Goal: Task Accomplishment & Management: Use online tool/utility

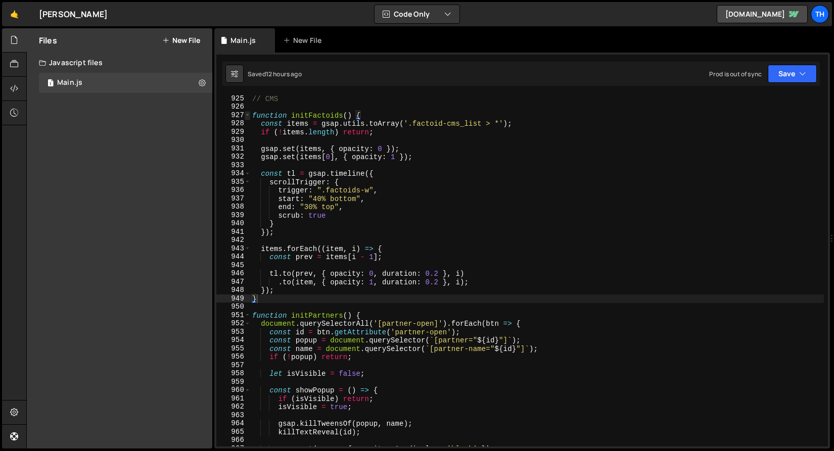
type textarea "}"
click at [248, 115] on span at bounding box center [248, 115] width 6 height 9
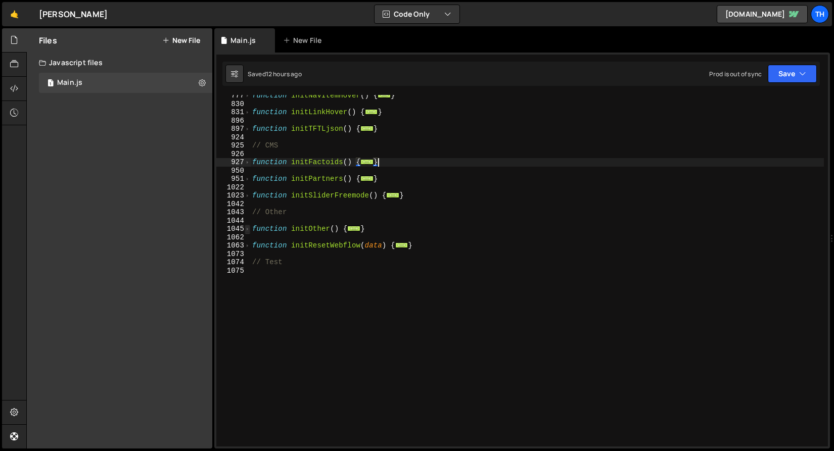
click at [246, 230] on span at bounding box center [248, 229] width 6 height 9
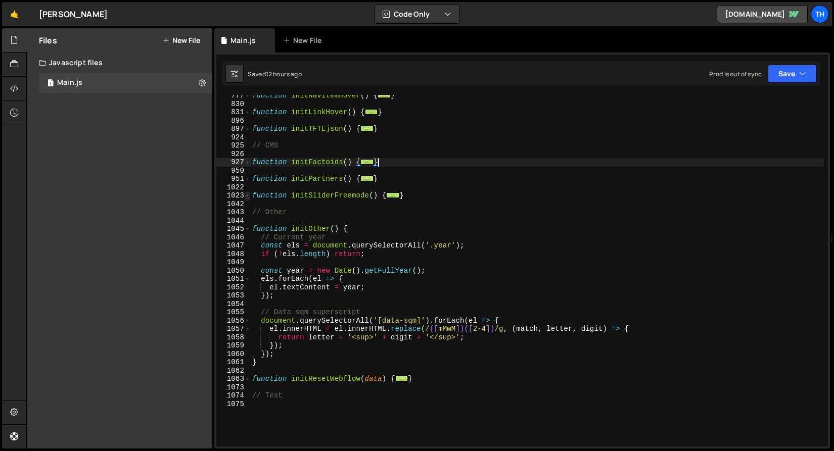
click at [246, 196] on span at bounding box center [248, 196] width 6 height 9
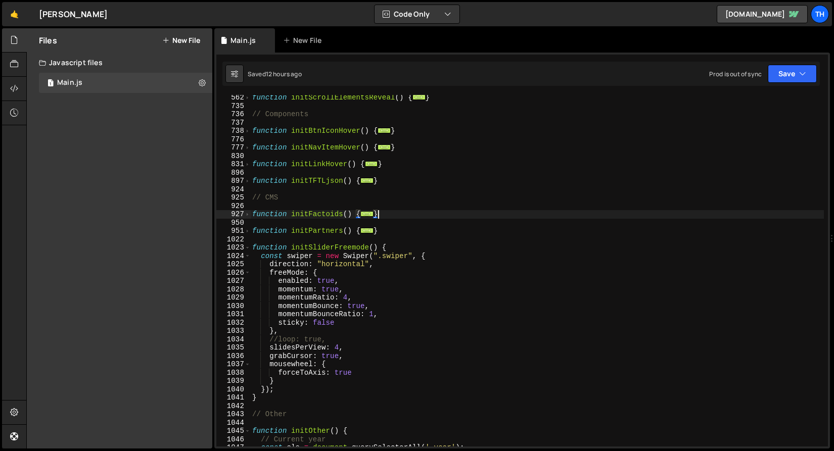
scroll to position [351, 0]
click at [248, 248] on span at bounding box center [248, 248] width 6 height 9
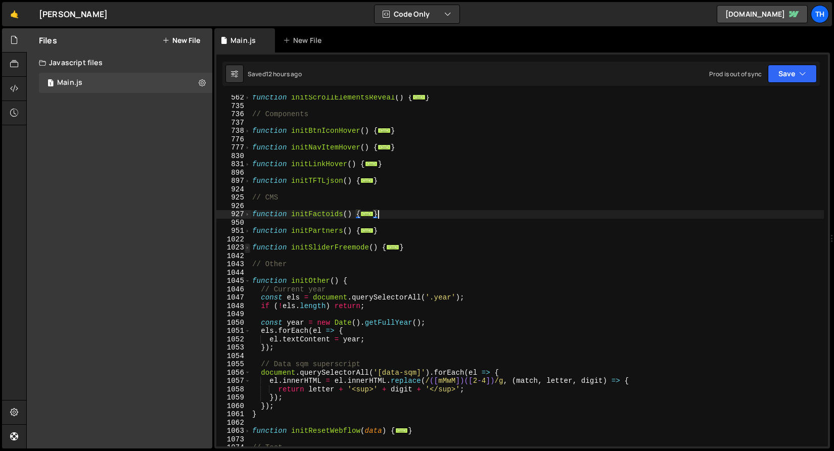
click at [250, 246] on span at bounding box center [248, 248] width 6 height 9
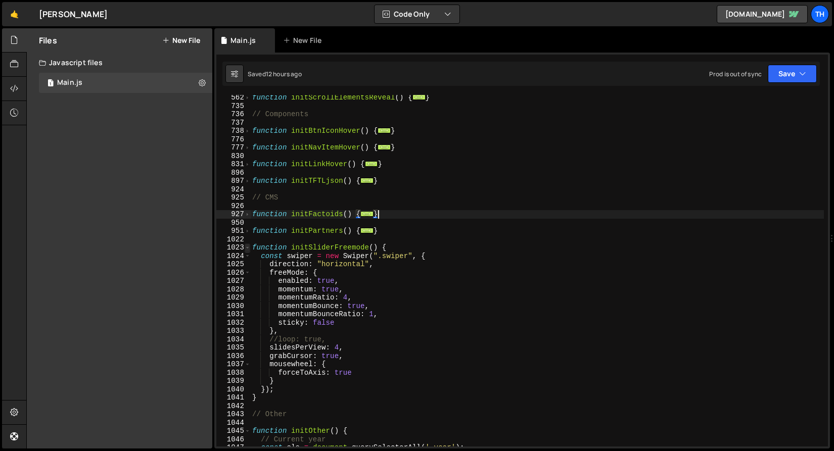
click at [250, 246] on span at bounding box center [248, 248] width 6 height 9
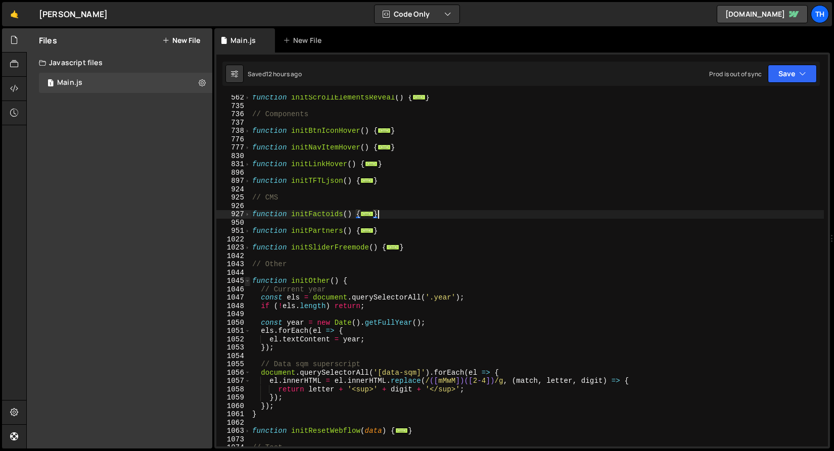
click at [247, 281] on span at bounding box center [248, 281] width 6 height 9
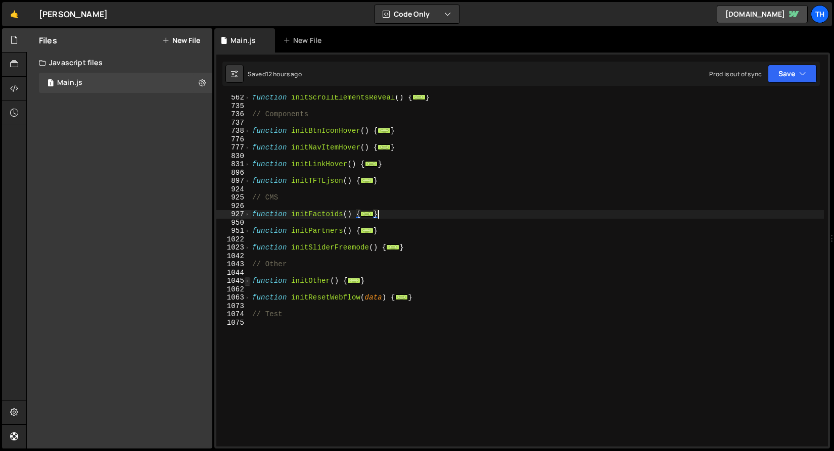
scroll to position [338, 0]
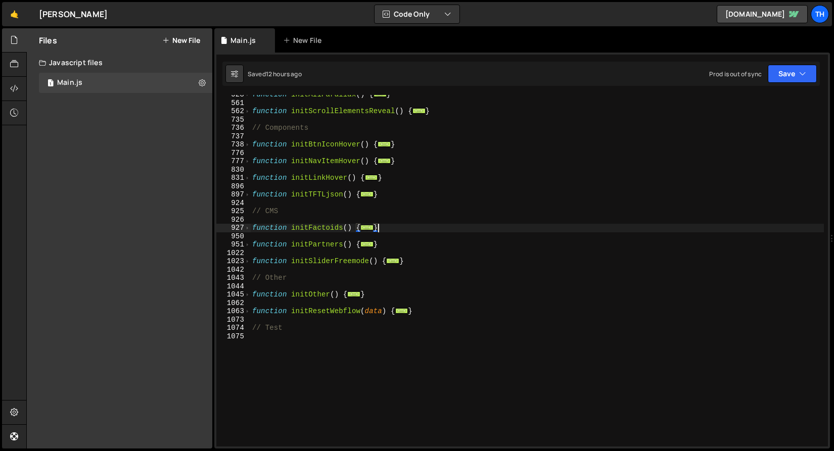
click at [251, 149] on div "function initAllParallax ( ) { ... } function initScrollElementsReveal ( ) { ..…" at bounding box center [537, 274] width 574 height 368
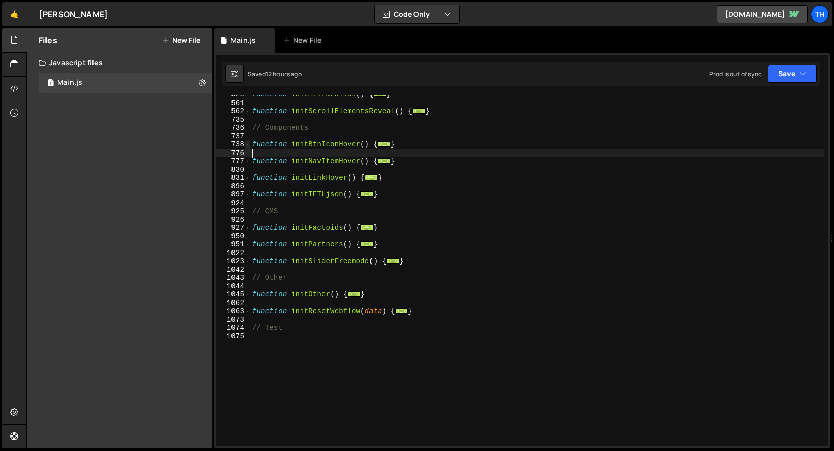
click at [249, 144] on span at bounding box center [248, 144] width 6 height 9
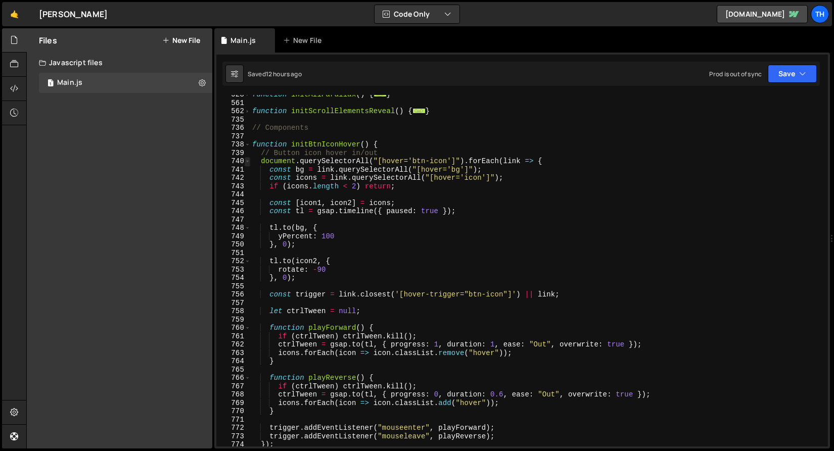
click at [248, 161] on span at bounding box center [248, 161] width 6 height 9
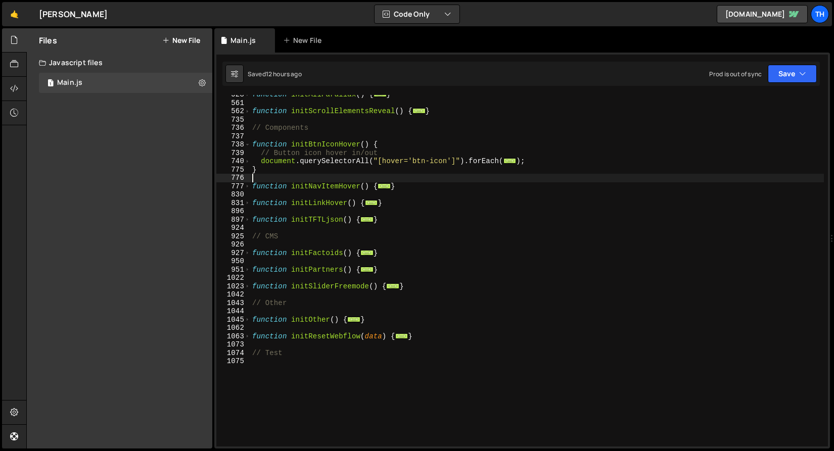
click at [287, 157] on div "function initAllParallax ( ) { ... } function initScrollElementsReveal ( ) { ..…" at bounding box center [537, 274] width 574 height 368
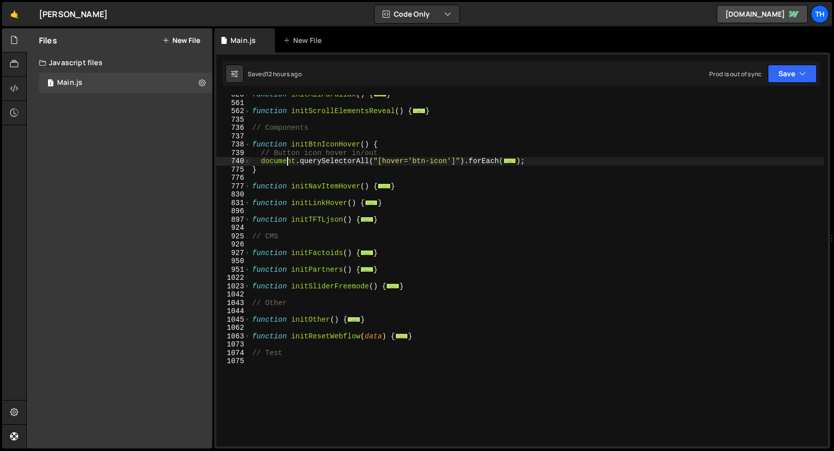
click at [287, 157] on div "function initAllParallax ( ) { ... } function initScrollElementsReveal ( ) { ..…" at bounding box center [537, 274] width 574 height 368
click at [290, 152] on div "function initAllParallax ( ) { ... } function initScrollElementsReveal ( ) { ..…" at bounding box center [537, 274] width 574 height 368
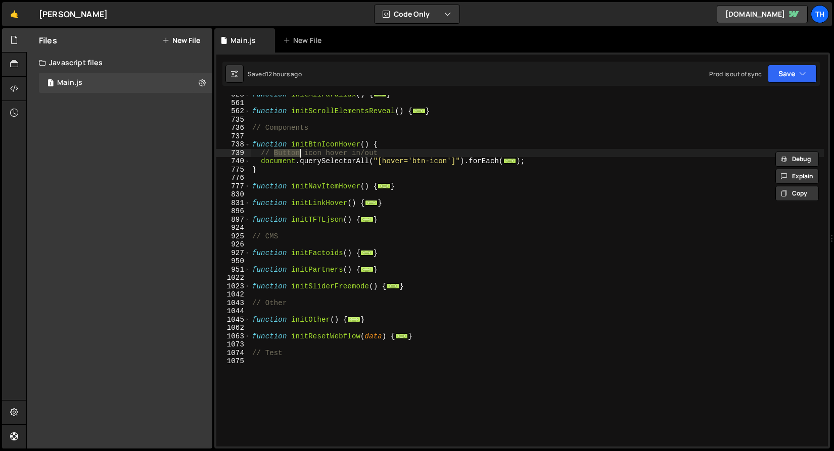
drag, startPoint x: 321, startPoint y: 150, endPoint x: 325, endPoint y: 157, distance: 8.1
click at [321, 150] on div "function initAllParallax ( ) { ... } function initScrollElementsReveal ( ) { ..…" at bounding box center [537, 274] width 574 height 368
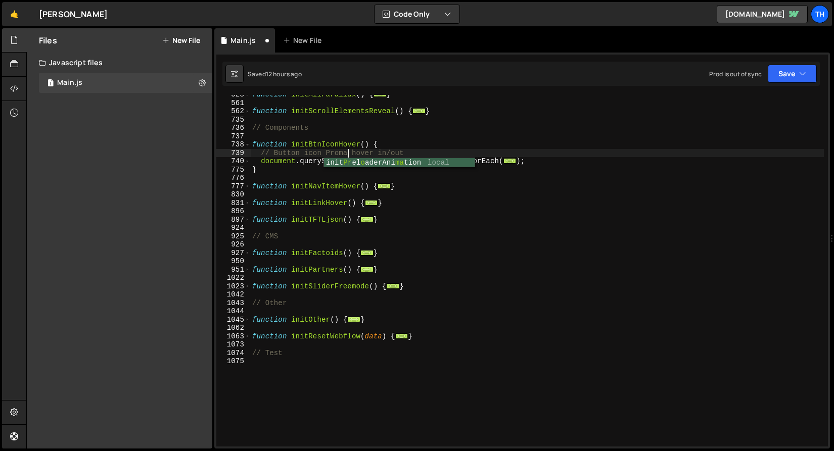
scroll to position [0, 7]
click at [339, 153] on div "function initAllParallax ( ) { ... } function initScrollElementsReveal ( ) { ..…" at bounding box center [537, 274] width 574 height 368
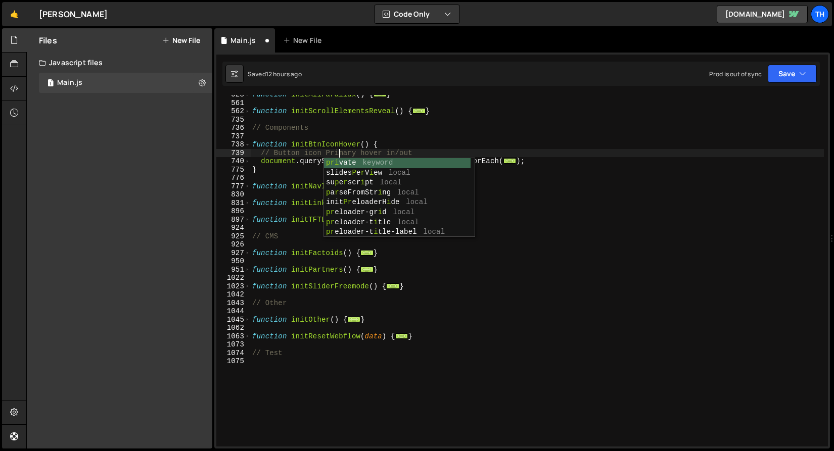
scroll to position [0, 6]
click at [248, 118] on div "735" at bounding box center [233, 120] width 34 height 9
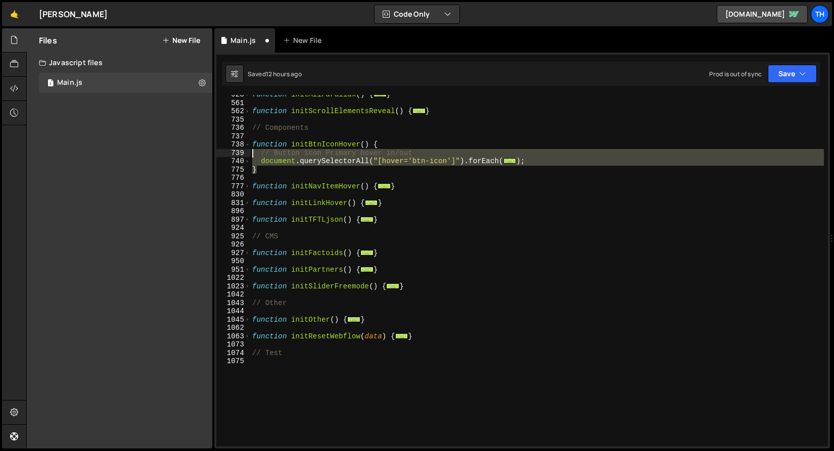
drag, startPoint x: 541, startPoint y: 167, endPoint x: 197, endPoint y: 156, distance: 344.3
click at [197, 156] on div "Files New File Create your first file Get started by starting a Javascript or C…" at bounding box center [430, 238] width 808 height 421
click at [417, 148] on div "function initAllParallax ( ) { ... } function initScrollElementsReveal ( ) { ..…" at bounding box center [537, 274] width 574 height 368
drag, startPoint x: 543, startPoint y: 160, endPoint x: 195, endPoint y: 155, distance: 347.7
click at [195, 155] on div "Files New File Create your first file Get started by starting a Javascript or C…" at bounding box center [430, 238] width 808 height 421
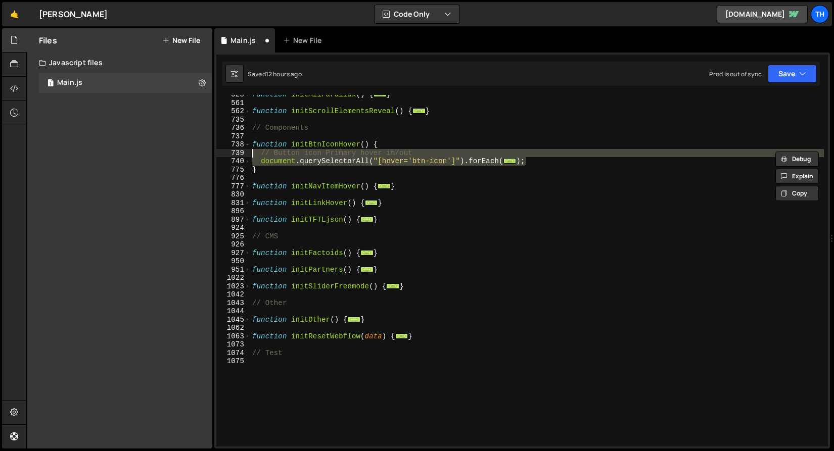
type textarea "});"
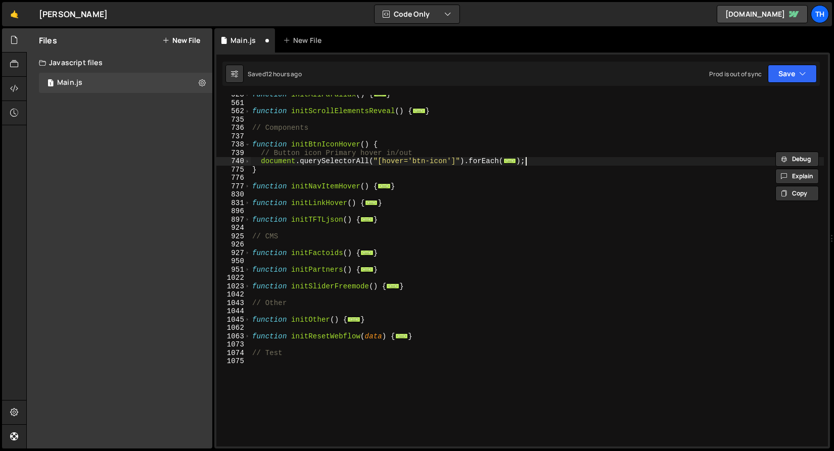
scroll to position [0, 0]
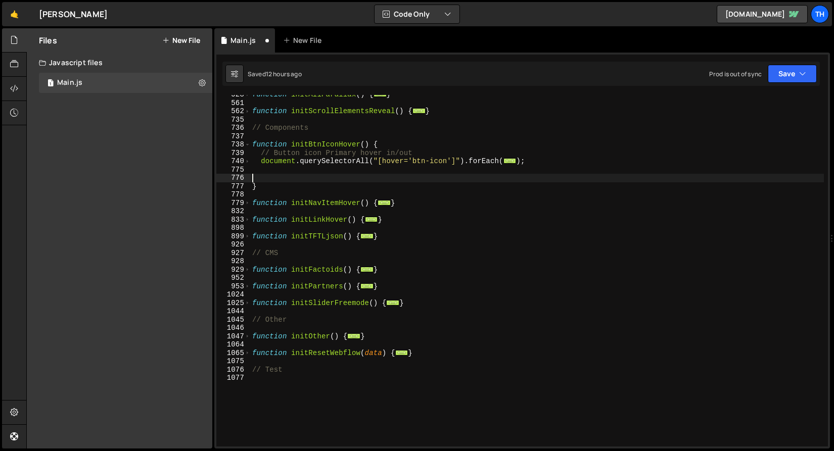
paste textarea "});"
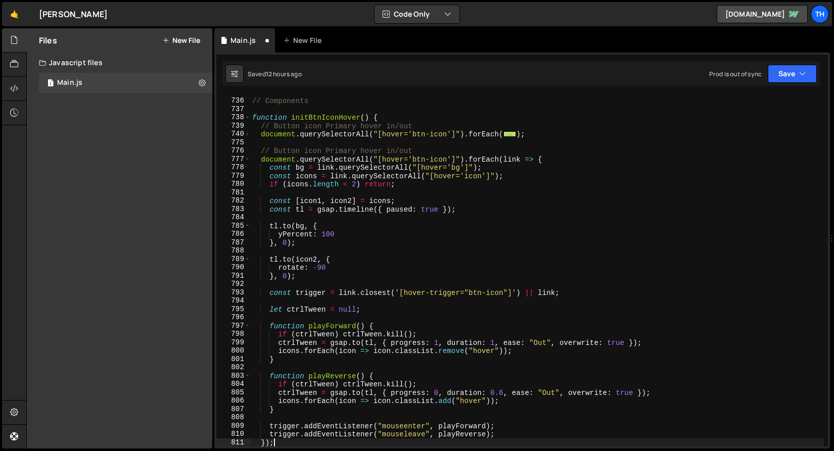
scroll to position [365, 0]
click at [353, 149] on div "// Components function initBtnIconHover ( ) { // Button icon Primary hover in/o…" at bounding box center [537, 272] width 574 height 368
click at [352, 149] on div "// Components function initBtnIconHover ( ) { // Button icon Primary hover in/o…" at bounding box center [537, 272] width 574 height 368
click at [249, 134] on span at bounding box center [248, 134] width 6 height 9
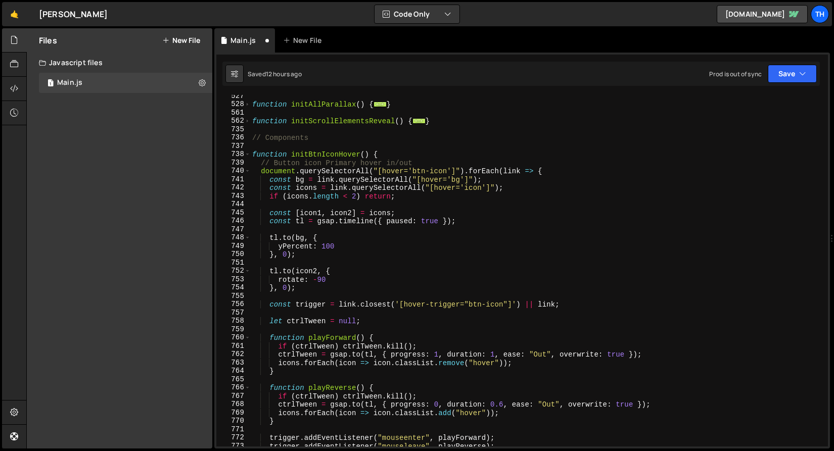
scroll to position [328, 0]
click at [351, 166] on div "function initAllParallax ( ) { ... } function initScrollElementsReveal ( ) { ..…" at bounding box center [537, 276] width 574 height 368
click at [308, 168] on div "function initAllParallax ( ) { ... } function initScrollElementsReveal ( ) { ..…" at bounding box center [537, 276] width 574 height 368
click at [306, 165] on div "function initAllParallax ( ) { ... } function initScrollElementsReveal ( ) { ..…" at bounding box center [537, 276] width 574 height 368
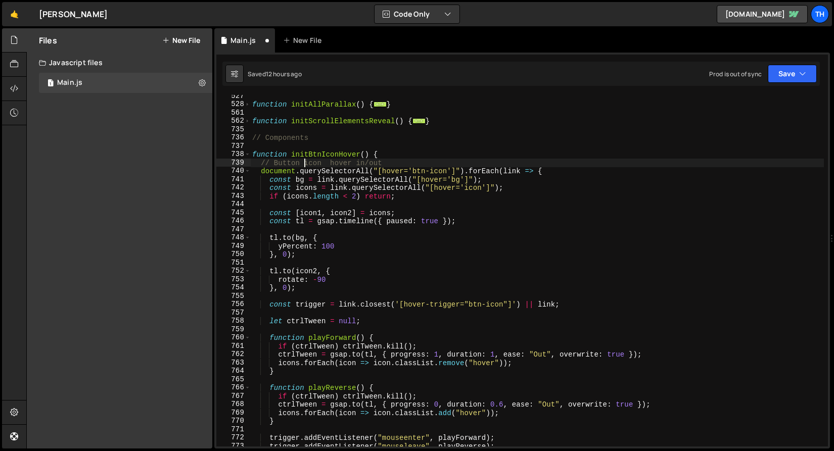
paste textarea "Primary"
click at [360, 164] on div "function initAllParallax ( ) { ... } function initScrollElementsReveal ( ) { ..…" at bounding box center [537, 276] width 574 height 368
click at [430, 171] on div "function initAllParallax ( ) { ... } function initScrollElementsReveal ( ) { ..…" at bounding box center [537, 276] width 574 height 368
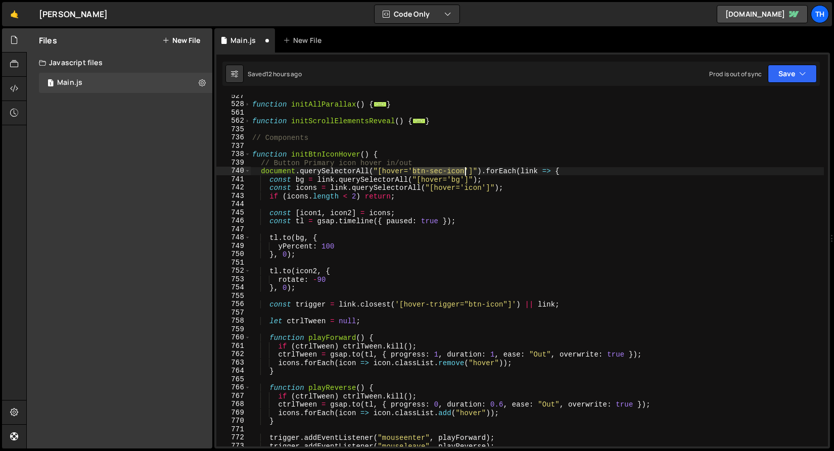
drag, startPoint x: 414, startPoint y: 169, endPoint x: 465, endPoint y: 175, distance: 50.8
click at [465, 175] on div "function initAllParallax ( ) { ... } function initScrollElementsReveal ( ) { ..…" at bounding box center [537, 276] width 574 height 368
click at [248, 156] on span at bounding box center [248, 154] width 6 height 9
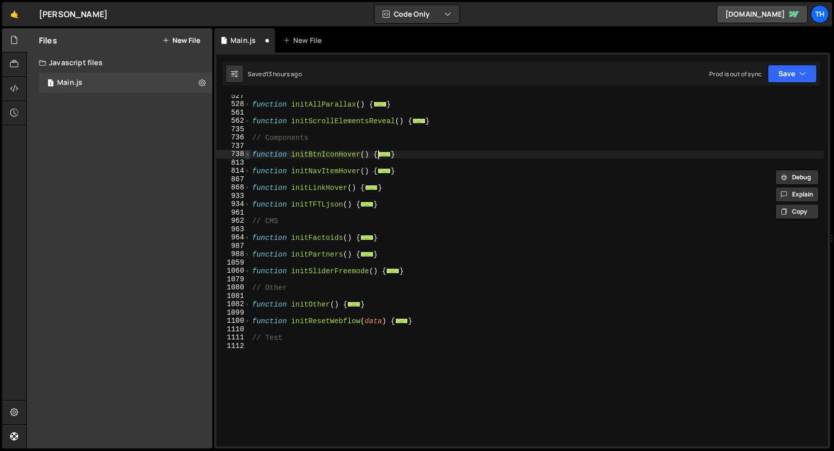
click at [248, 156] on span at bounding box center [248, 154] width 6 height 9
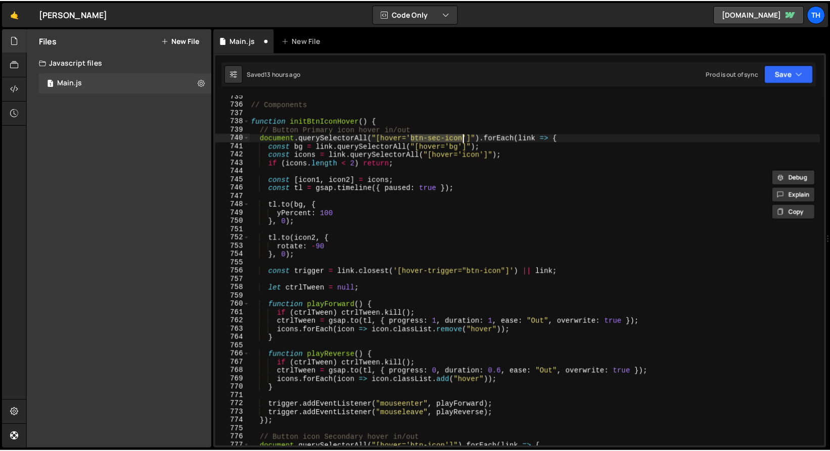
scroll to position [403, 0]
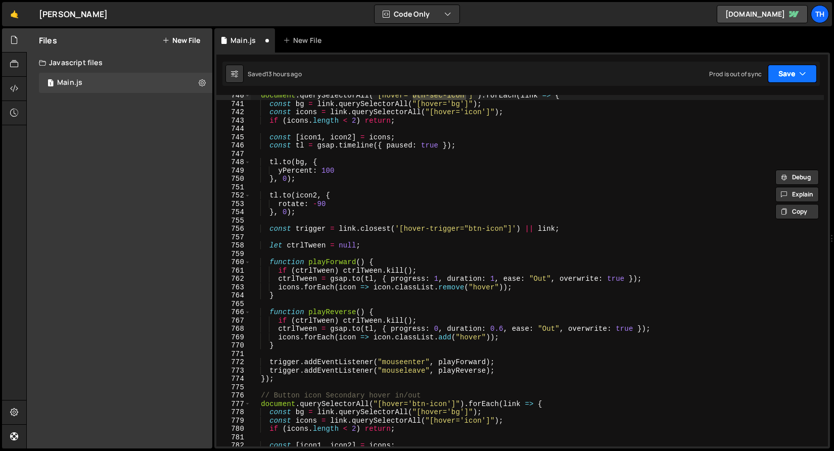
click at [801, 70] on icon "button" at bounding box center [802, 74] width 7 height 10
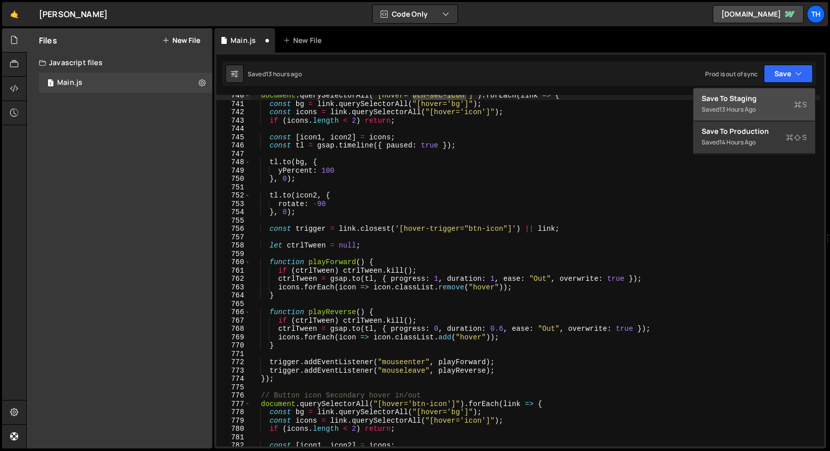
click at [789, 96] on div "Save to Staging S" at bounding box center [753, 98] width 105 height 10
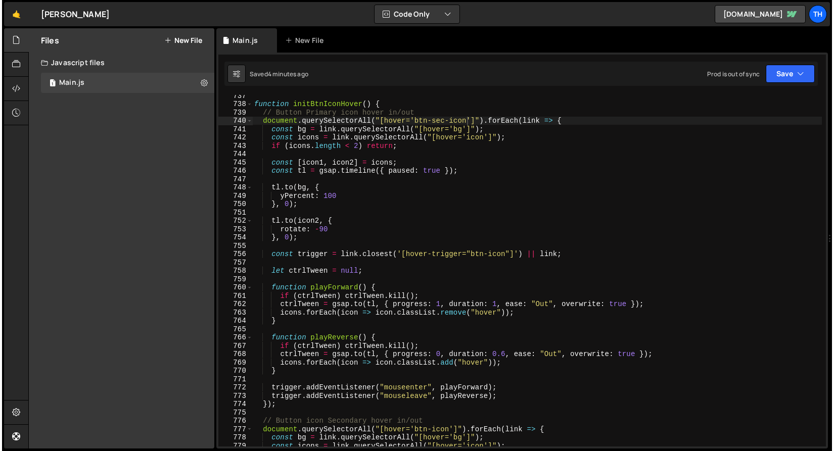
scroll to position [6157, 0]
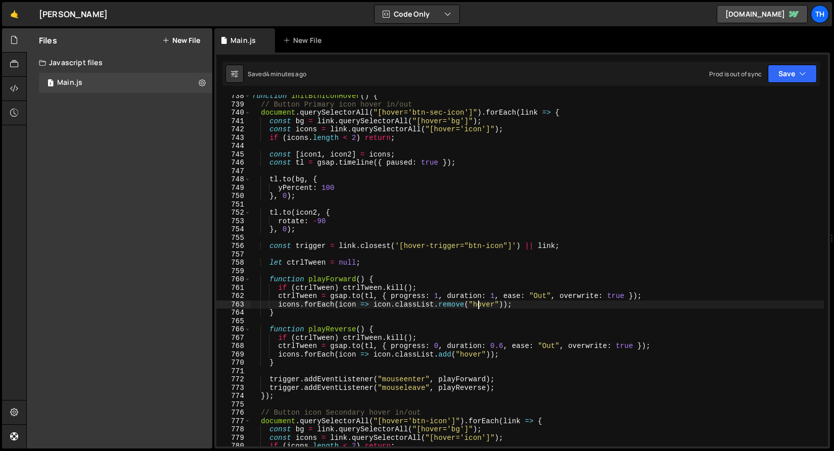
click at [478, 305] on div "function initBtnIconHover ( ) { // Button Primary icon hover in/out document . …" at bounding box center [537, 276] width 574 height 368
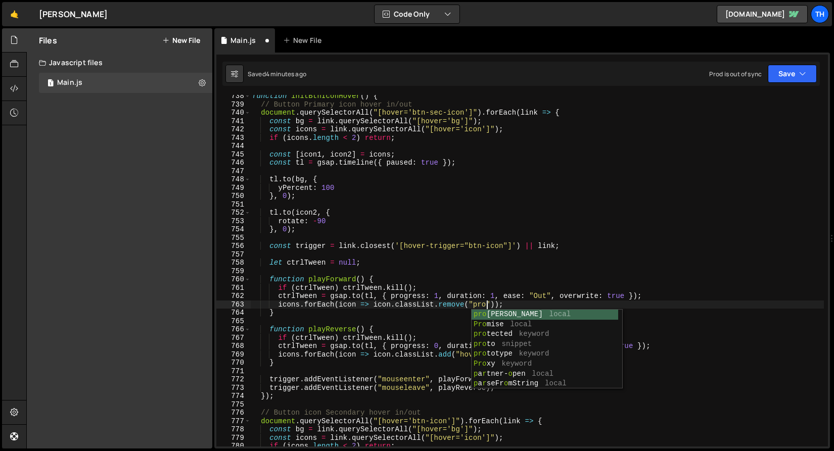
scroll to position [0, 16]
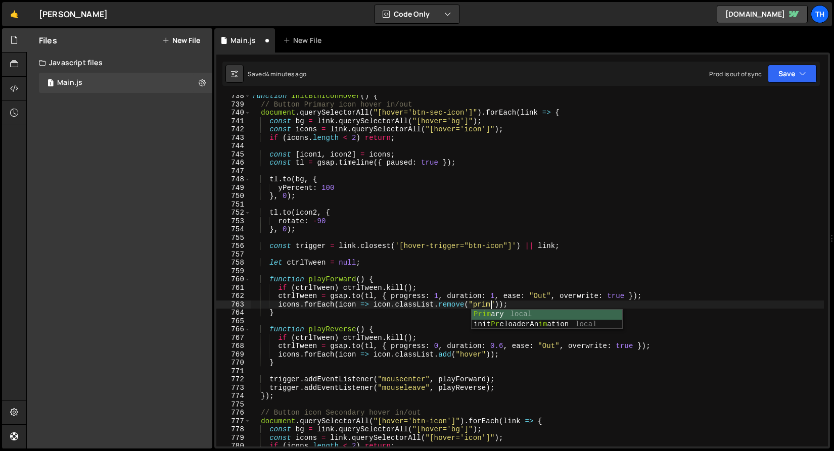
click at [477, 303] on div "function initBtnIconHover ( ) { // Button Primary icon hover in/out document . …" at bounding box center [537, 276] width 574 height 368
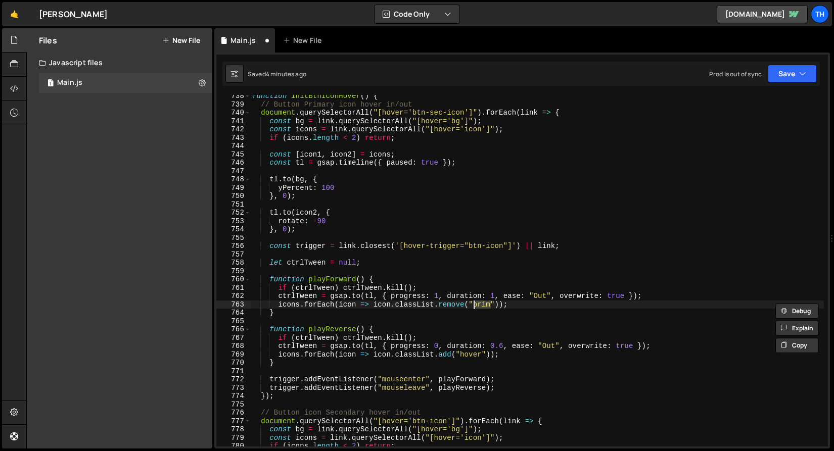
click at [467, 353] on div "function initBtnIconHover ( ) { // Button Primary icon hover in/out document . …" at bounding box center [537, 276] width 574 height 368
paste textarea "prim"
click at [781, 76] on button "Save" at bounding box center [792, 74] width 49 height 18
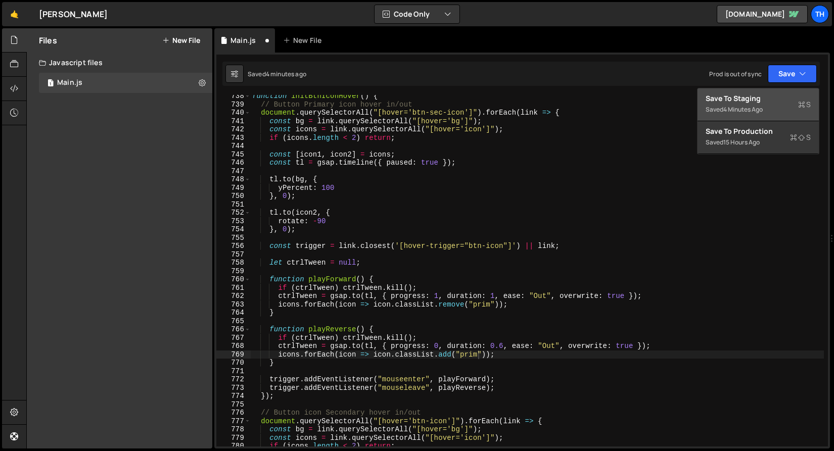
click at [778, 100] on div "Save to Staging S" at bounding box center [758, 98] width 105 height 10
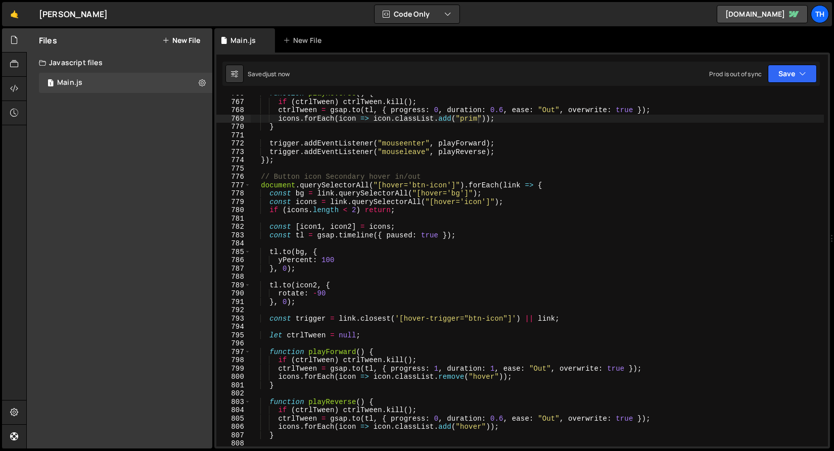
scroll to position [6402, 0]
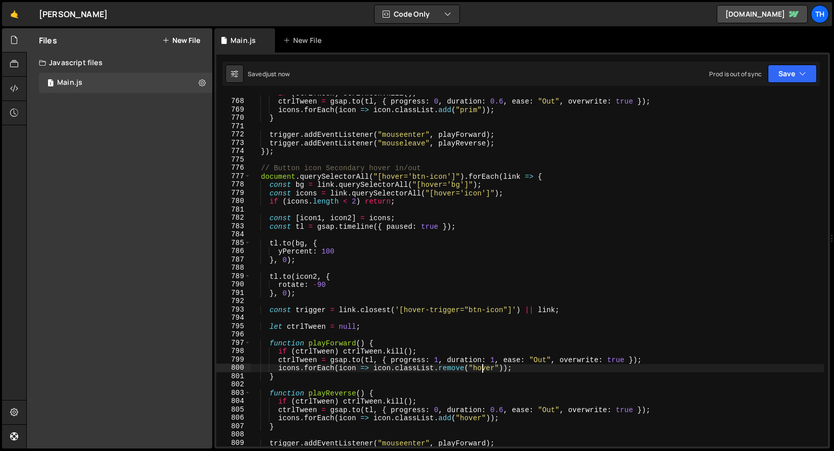
click at [483, 366] on div "if ( ctrlTween ) ctrlTween . kill ( ) ; ctrlTween = gsap . to ( tl , { progress…" at bounding box center [537, 273] width 574 height 368
paste textarea "prim"
click at [471, 419] on div "if ( ctrlTween ) ctrlTween . kill ( ) ; ctrlTween = gsap . to ( tl , { progress…" at bounding box center [537, 273] width 574 height 368
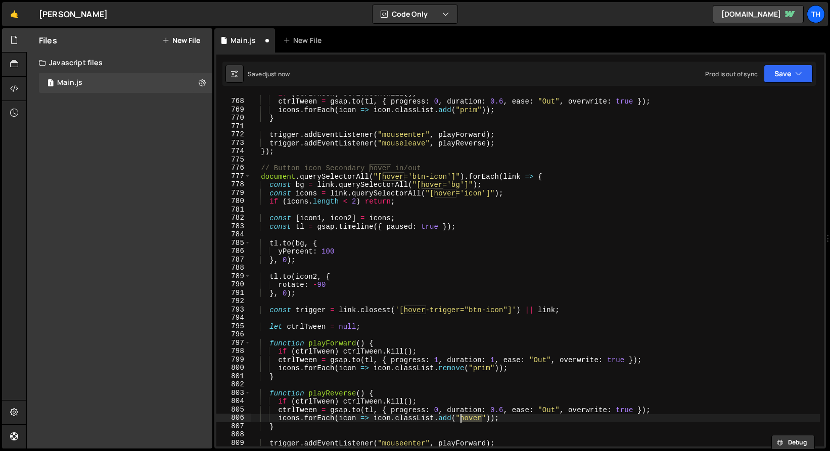
paste textarea "prim"
click at [773, 72] on button "Save" at bounding box center [792, 74] width 49 height 18
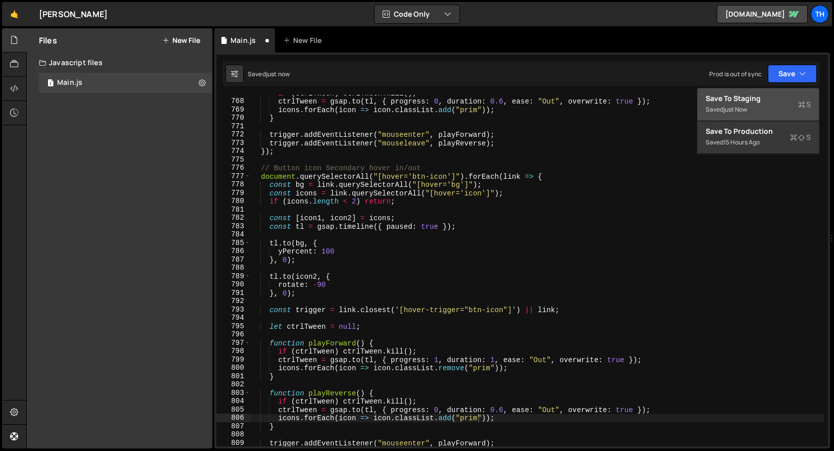
click at [775, 90] on button "Save to Staging S Saved just now" at bounding box center [757, 104] width 121 height 33
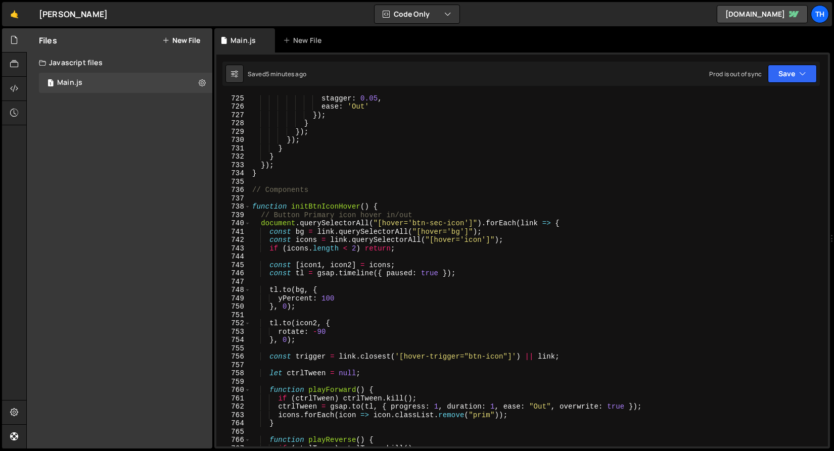
scroll to position [6046, 0]
drag, startPoint x: 429, startPoint y: 222, endPoint x: 435, endPoint y: 221, distance: 5.7
click at [429, 222] on div "stagger : 0.05 , ease : 'Out' }) ; } }) ; }) ; } } }) ; } // Components functio…" at bounding box center [537, 278] width 574 height 368
click at [435, 221] on div "stagger : 0.05 , ease : 'Out' }) ; } }) ; }) ; } } }) ; } // Components functio…" at bounding box center [537, 278] width 574 height 368
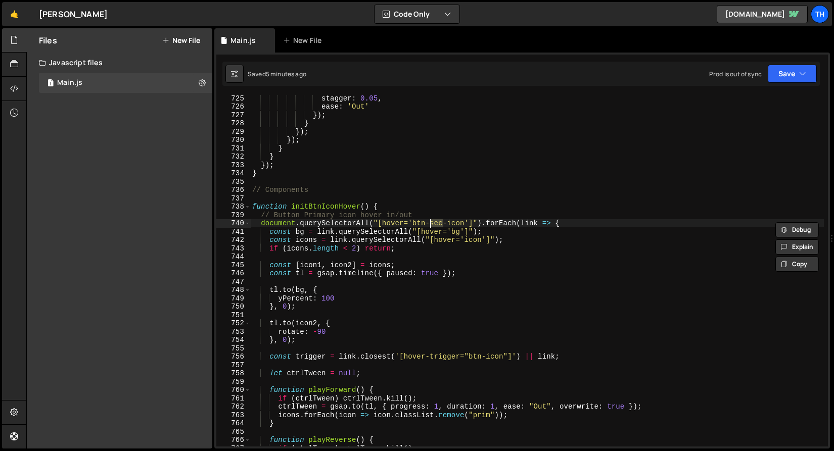
paste textarea "btn-prim-icon"
drag, startPoint x: 414, startPoint y: 223, endPoint x: 464, endPoint y: 222, distance: 50.5
click at [464, 222] on div "stagger : 0.05 , ease : 'Out' }) ; } }) ; }) ; } } }) ; } // Components functio…" at bounding box center [537, 278] width 574 height 368
paste textarea "prim"
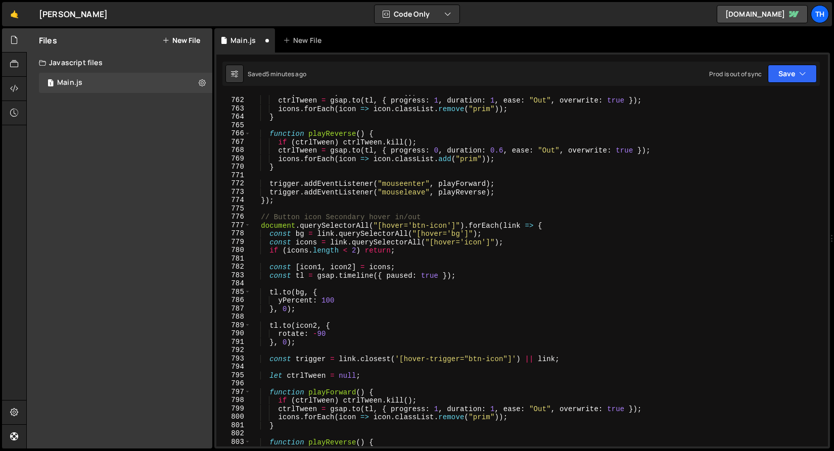
scroll to position [6353, 0]
click at [320, 300] on div "if ( ctrlTween ) ctrlTween . kill ( ) ; ctrlTween = gsap . to ( tl , { progress…" at bounding box center [537, 272] width 574 height 368
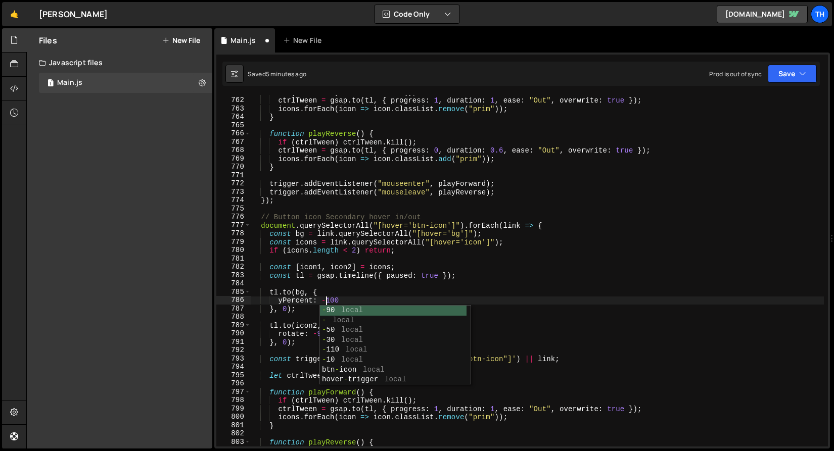
click at [303, 278] on div "if ( ctrlTween ) ctrlTween . kill ( ) ; ctrlTween = gsap . to ( tl , { progress…" at bounding box center [537, 272] width 574 height 368
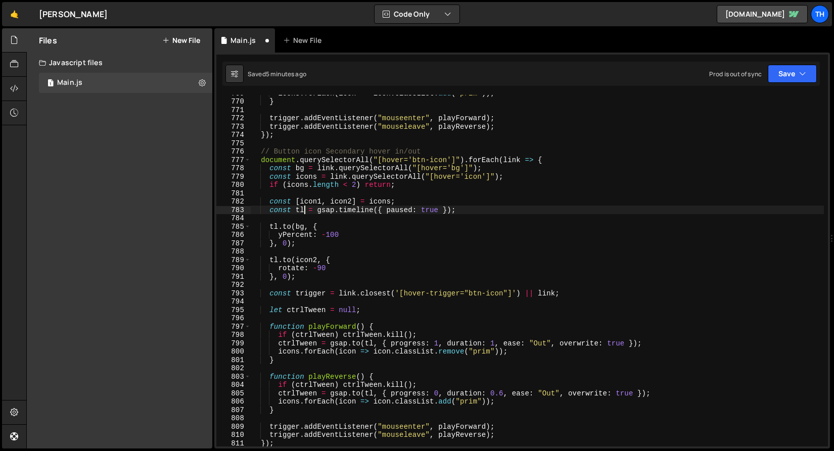
scroll to position [6418, 0]
click at [453, 351] on div "icons . forEach ( icon => icon . classList . add ( "prim" )) ; } trigger . addE…" at bounding box center [537, 273] width 574 height 368
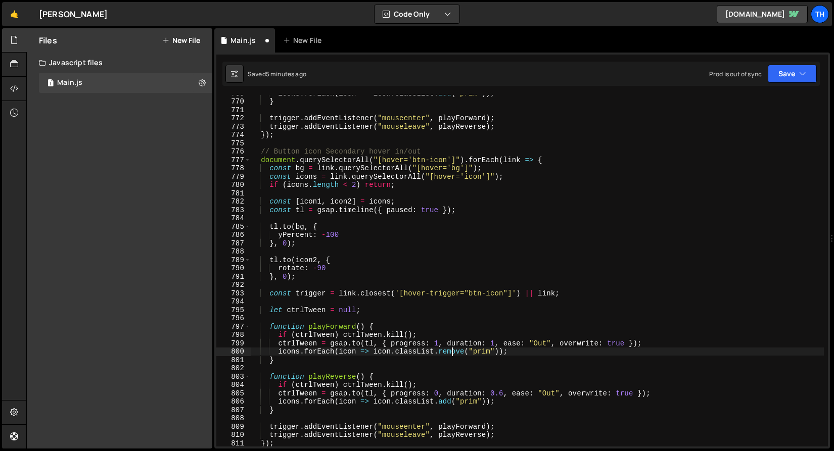
click at [453, 351] on div "icons . forEach ( icon => icon . classList . add ( "prim" )) ; } trigger . addE…" at bounding box center [537, 273] width 574 height 368
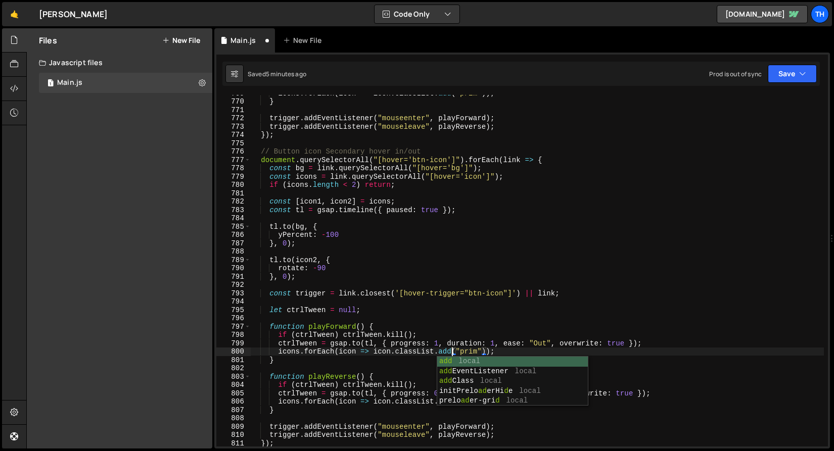
click at [472, 337] on div "icons . forEach ( icon => icon . classList . add ( "prim" )) ; } trigger . addE…" at bounding box center [537, 273] width 574 height 368
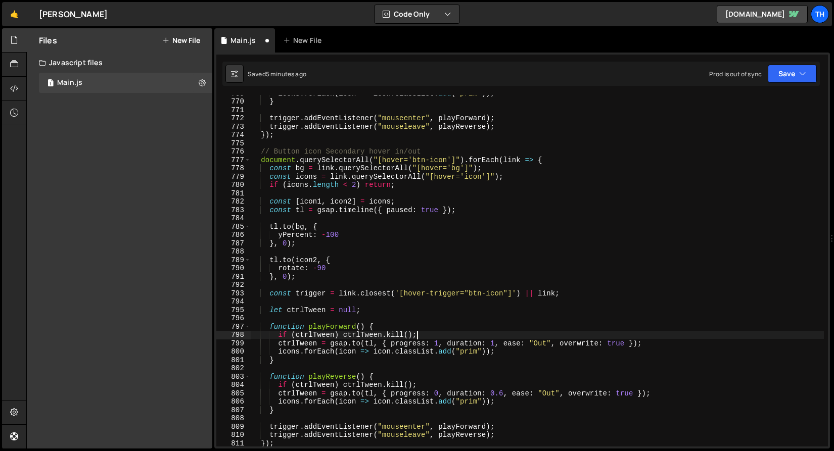
click at [452, 401] on div "icons . forEach ( icon => icon . classList . add ( "prim" )) ; } trigger . addE…" at bounding box center [537, 273] width 574 height 368
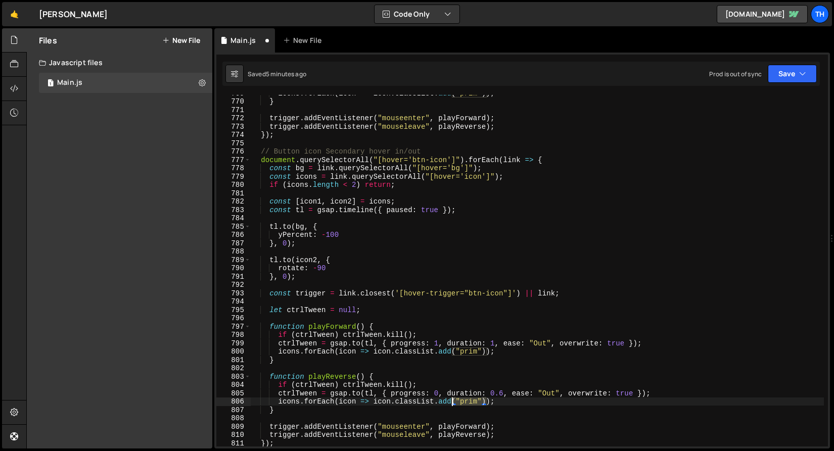
click at [452, 401] on div "icons . forEach ( icon => icon . classList . add ( "prim" )) ; } trigger . addE…" at bounding box center [537, 273] width 574 height 368
click at [446, 404] on div "icons . forEach ( icon => icon . classList . add ( "prim" )) ; } trigger . addE…" at bounding box center [537, 273] width 574 height 368
click at [467, 428] on div "icons . forEach ( icon => icon . classList . add ( "prim" )) ; } trigger . addE…" at bounding box center [537, 273] width 574 height 368
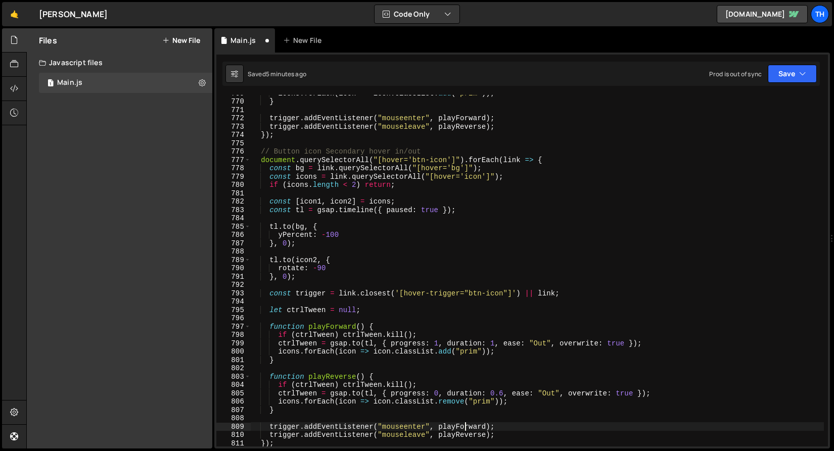
click at [485, 404] on div "icons . forEach ( icon => icon . classList . add ( "prim" )) ; } trigger . addE…" at bounding box center [537, 273] width 574 height 368
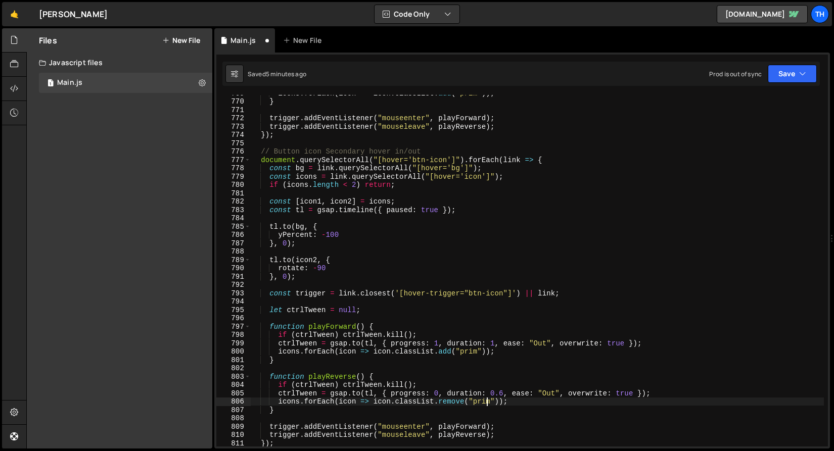
click at [485, 404] on div "icons . forEach ( icon => icon . classList . add ( "prim" )) ; } trigger . addE…" at bounding box center [537, 273] width 574 height 368
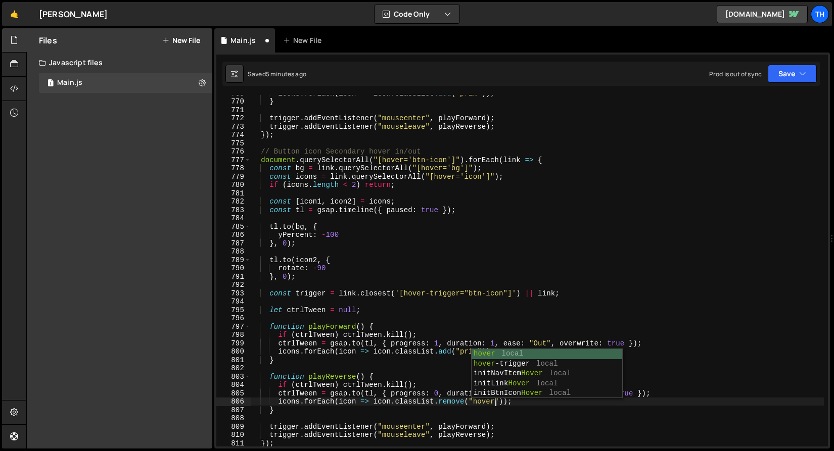
scroll to position [0, 17]
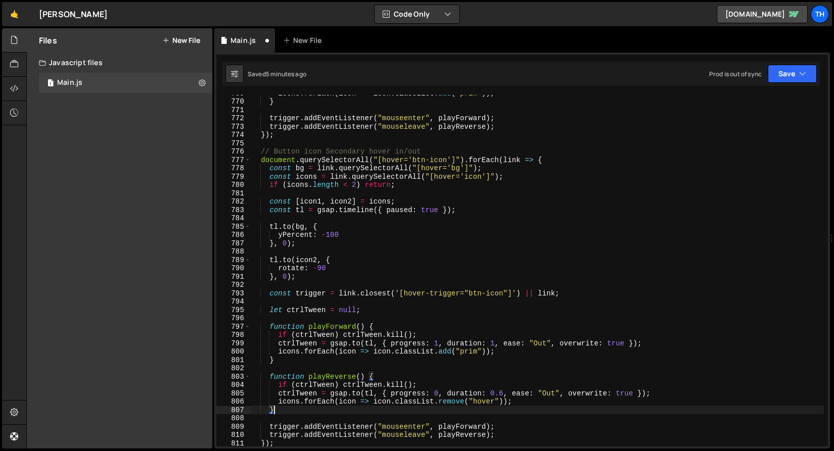
click at [483, 409] on div "icons . forEach ( icon => icon . classList . add ( "prim" )) ; } trigger . addE…" at bounding box center [537, 273] width 574 height 368
click at [485, 402] on div "icons . forEach ( icon => icon . classList . add ( "prim" )) ; } trigger . addE…" at bounding box center [537, 273] width 574 height 368
click at [474, 351] on div "icons . forEach ( icon => icon . classList . add ( "prim" )) ; } trigger . addE…" at bounding box center [537, 273] width 574 height 368
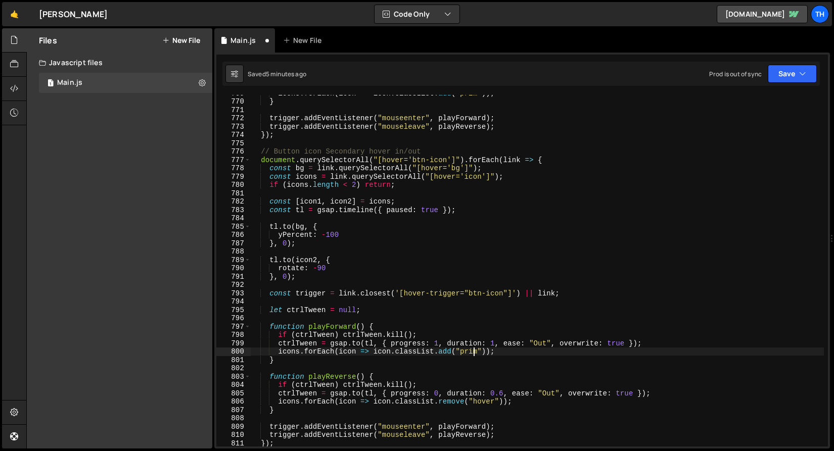
click at [474, 351] on div "icons . forEach ( icon => icon . classList . add ( "prim" )) ; } trigger . addE…" at bounding box center [537, 273] width 574 height 368
paste textarea "hover"
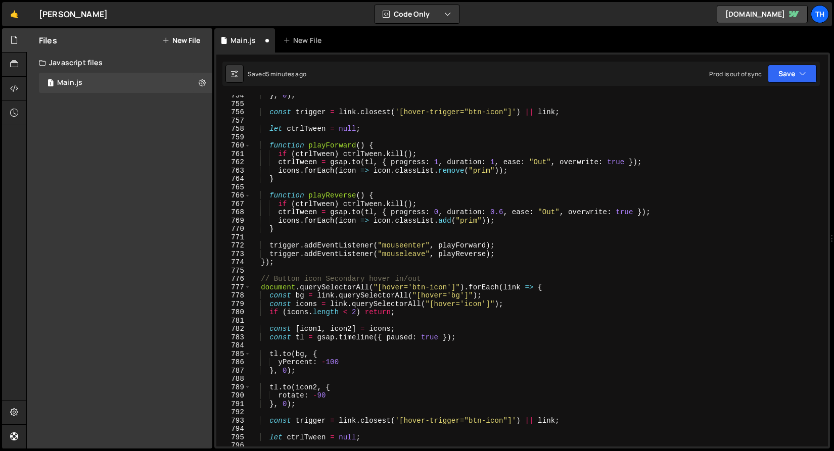
scroll to position [6197, 0]
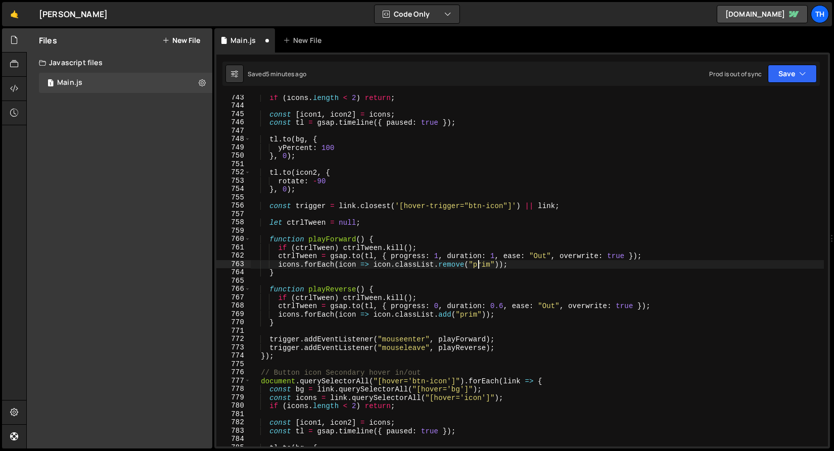
click at [480, 262] on div "if ( icons . length < 2 ) return ; const [ icon1 , icon2 ] = icons ; const tl =…" at bounding box center [537, 277] width 574 height 368
paste textarea "hover"
click at [472, 313] on div "if ( icons . length < 2 ) return ; const [ icon1 , icon2 ] = icons ; const tl =…" at bounding box center [537, 277] width 574 height 368
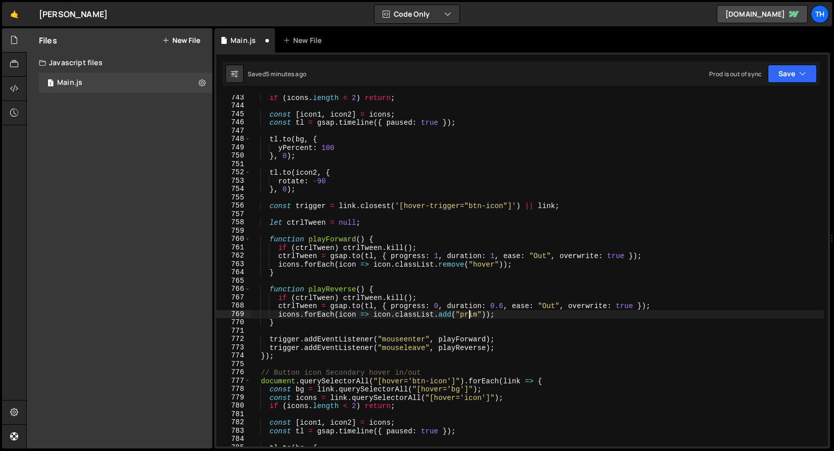
click at [472, 313] on div "if ( icons . length < 2 ) return ; const [ icon1 , icon2 ] = icons ; const tl =…" at bounding box center [537, 277] width 574 height 368
paste textarea "hover"
click at [786, 76] on button "Save" at bounding box center [792, 74] width 49 height 18
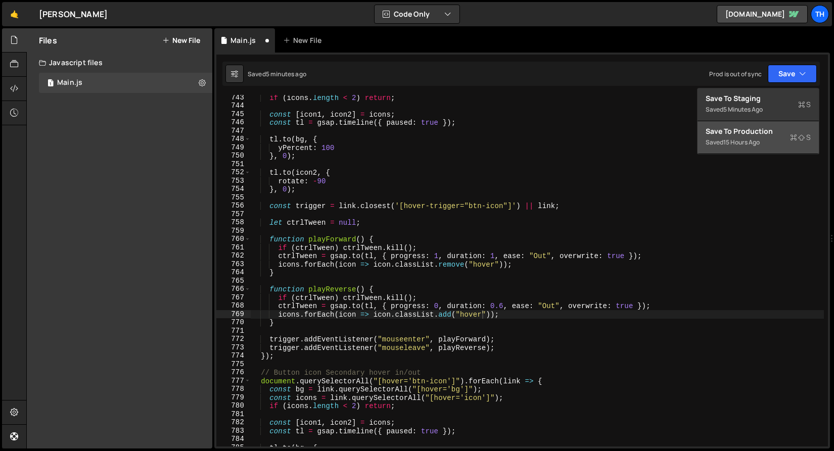
click at [767, 122] on button "Save to Production S Saved 15 hours ago" at bounding box center [757, 137] width 121 height 33
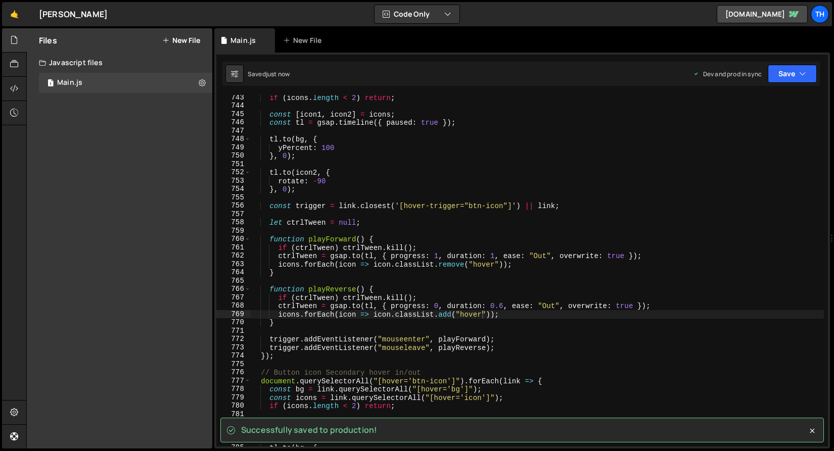
click at [778, 24] on div "🤙 [PERSON_NAME] ⚠️ Code is being edited in another browser Code Only Code Only …" at bounding box center [417, 14] width 830 height 24
click at [746, 19] on link "[DOMAIN_NAME]" at bounding box center [762, 14] width 91 height 18
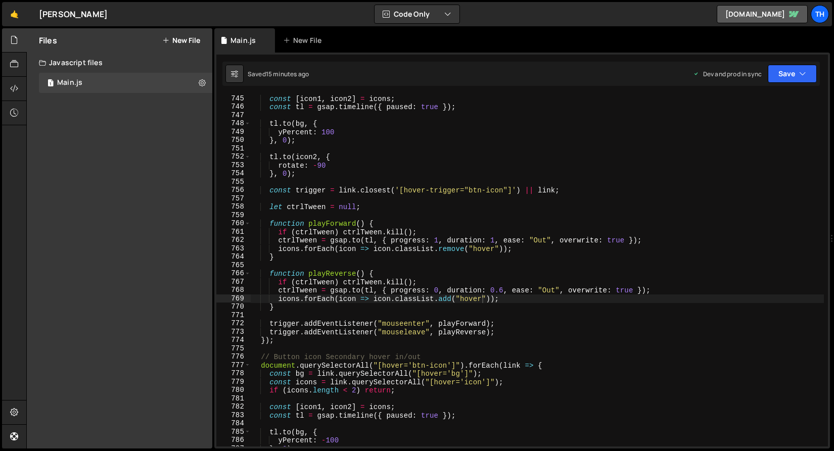
scroll to position [6372, 0]
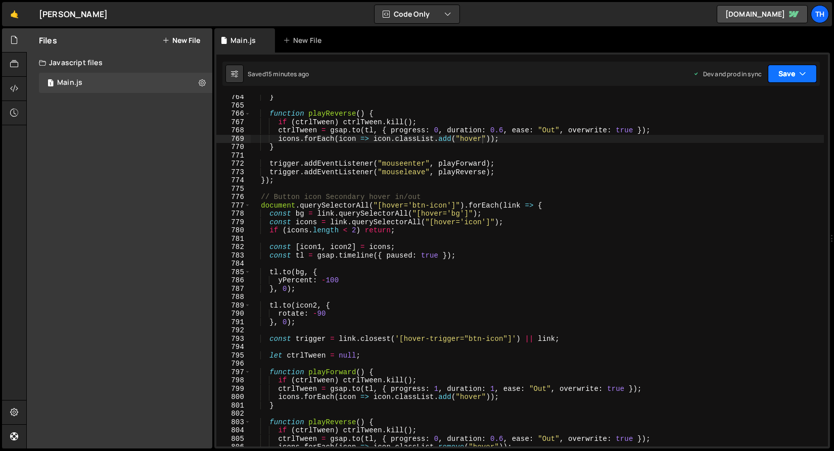
click at [781, 71] on button "Save" at bounding box center [792, 74] width 49 height 18
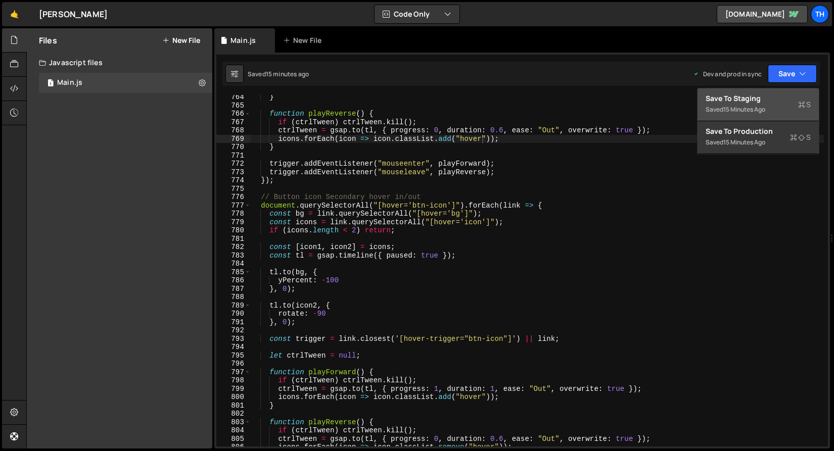
click at [776, 95] on div "Save to Staging S" at bounding box center [758, 98] width 105 height 10
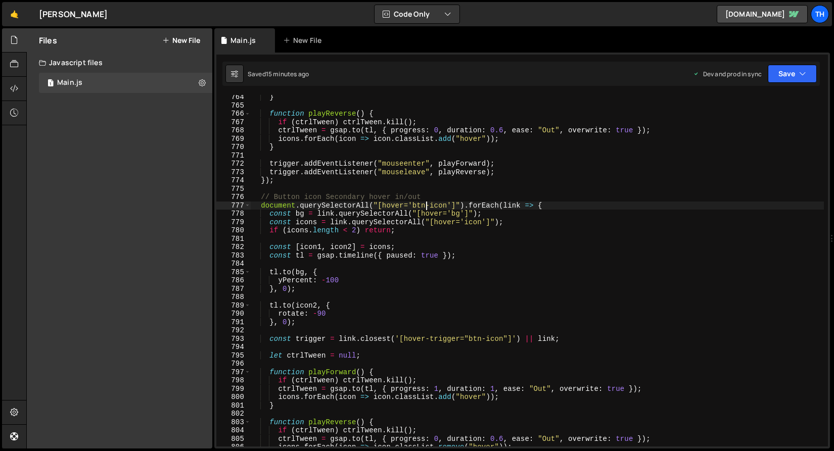
click at [425, 205] on div "} function playReverse ( ) { if ( ctrlTween ) ctrlTween . kill ( ) ; ctrlTween …" at bounding box center [537, 277] width 574 height 368
click at [791, 71] on button "Save" at bounding box center [792, 74] width 49 height 18
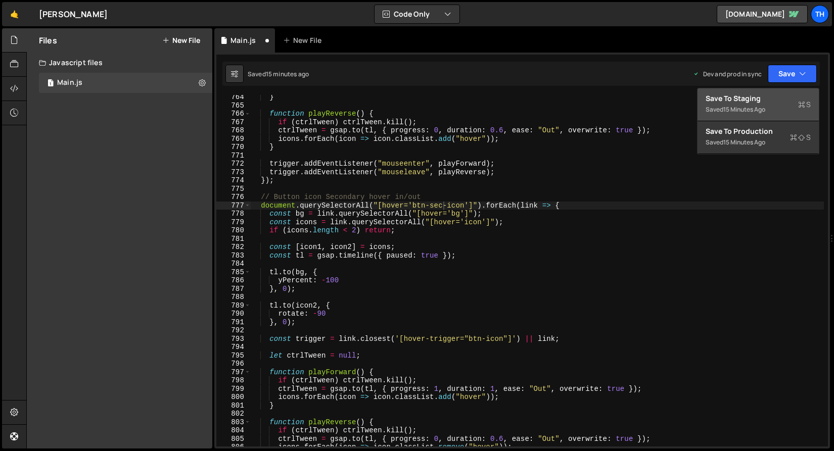
click at [782, 91] on button "Save to Staging S Saved 15 minutes ago" at bounding box center [757, 104] width 121 height 33
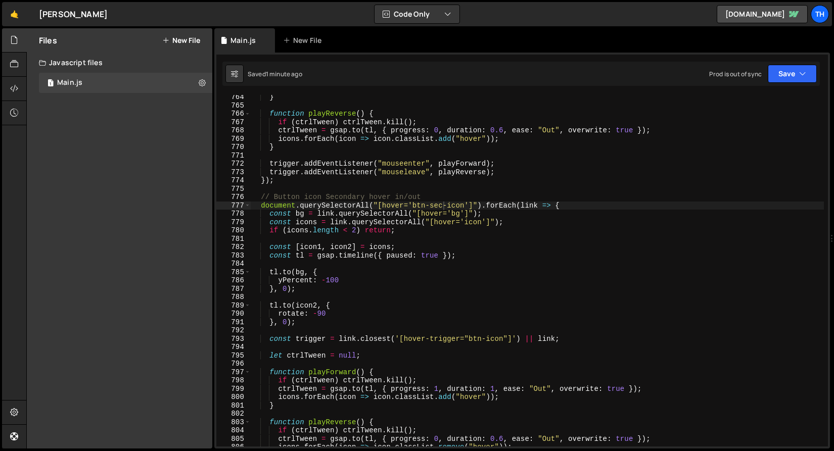
click at [252, 205] on div "} function playReverse ( ) { if ( ctrlTween ) ctrlTween . kill ( ) ; ctrlTween …" at bounding box center [537, 277] width 574 height 368
click at [250, 207] on div "document.querySelectorAll("[hover='btn-sec-icon']").forEach(link => { 764 765 7…" at bounding box center [522, 271] width 612 height 352
click at [249, 207] on span at bounding box center [248, 206] width 6 height 9
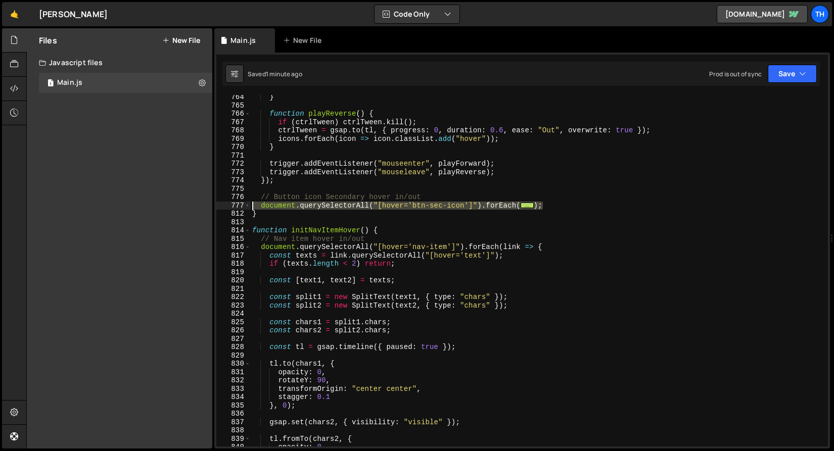
drag, startPoint x: 587, startPoint y: 204, endPoint x: 216, endPoint y: 204, distance: 371.5
click at [216, 204] on div "document.querySelectorAll("[hover='btn-sec-icon']").forEach(link => { 764 765 7…" at bounding box center [522, 271] width 612 height 352
drag, startPoint x: 267, startPoint y: 254, endPoint x: 258, endPoint y: 239, distance: 17.0
click at [267, 254] on div "} function playReverse ( ) { if ( ctrlTween ) ctrlTween . kill ( ) ; ctrlTween …" at bounding box center [537, 277] width 574 height 368
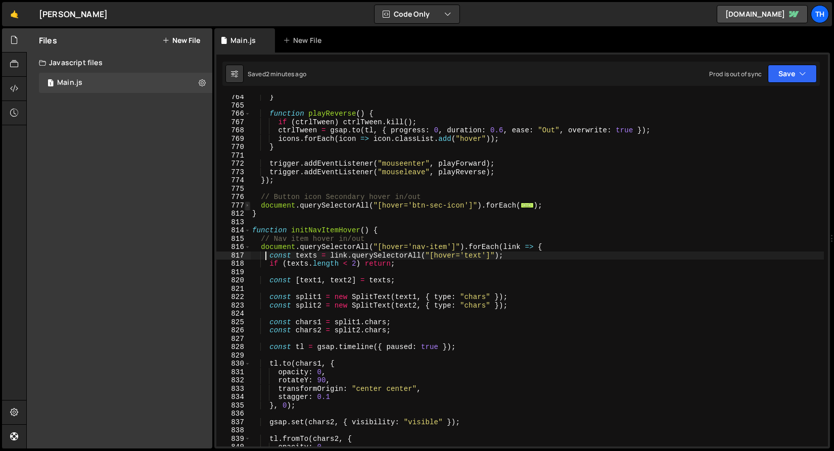
click at [247, 208] on span at bounding box center [248, 206] width 6 height 9
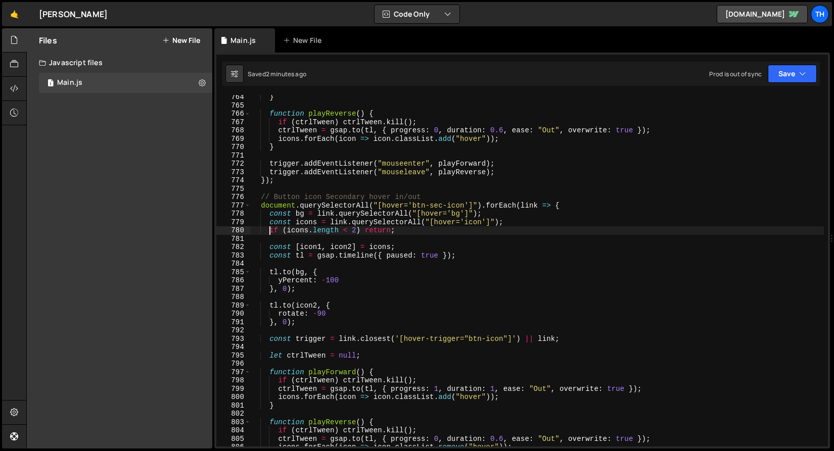
click at [270, 233] on div "} function playReverse ( ) { if ( ctrlTween ) ctrlTween . kill ( ) ; ctrlTween …" at bounding box center [537, 277] width 574 height 368
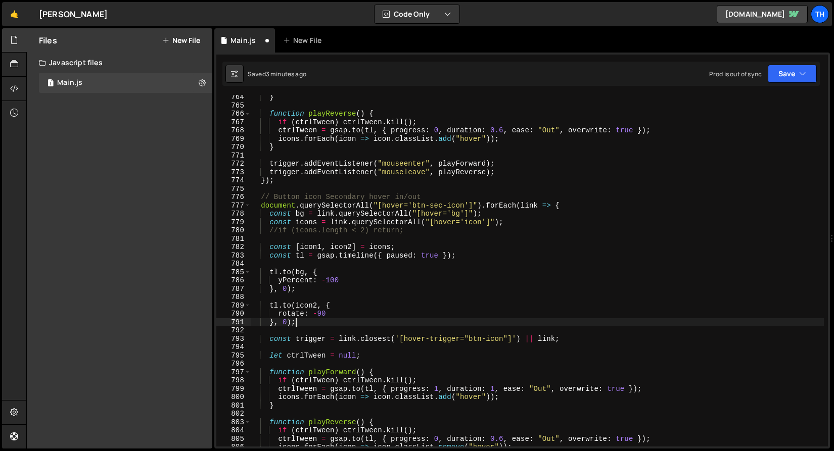
click at [308, 324] on div "} function playReverse ( ) { if ( ctrlTween ) ctrlTween . kill ( ) ; ctrlTween …" at bounding box center [537, 277] width 574 height 368
type textarea "}, 0);"
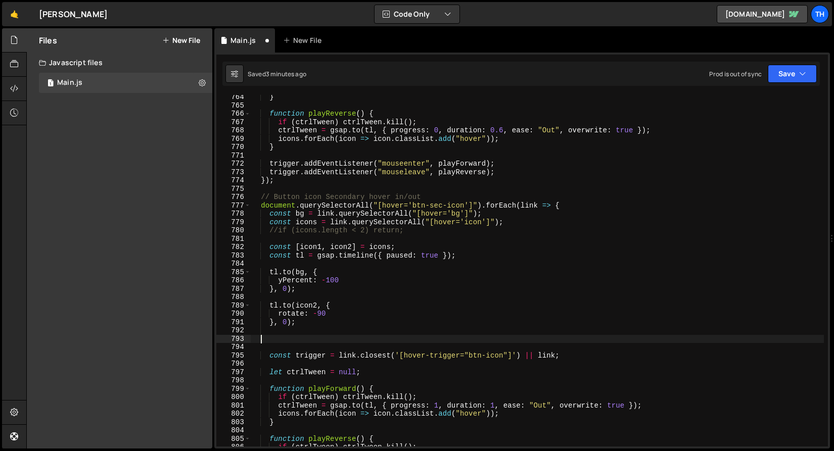
scroll to position [0, 0]
paste textarea "}"
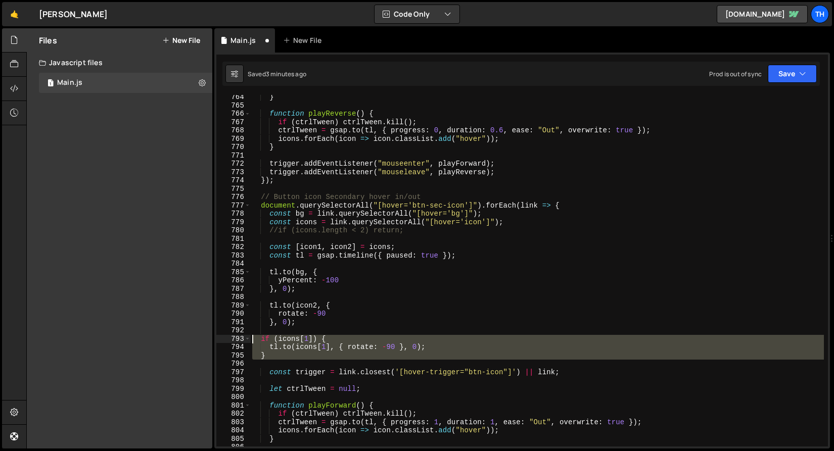
drag, startPoint x: 302, startPoint y: 360, endPoint x: 198, endPoint y: 339, distance: 105.9
click at [198, 339] on div "Files New File Create your first file Get started by starting a Javascript or C…" at bounding box center [430, 238] width 808 height 421
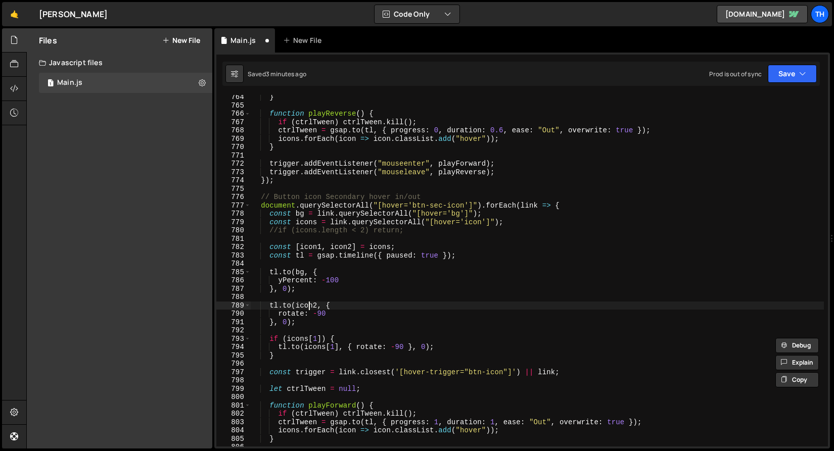
click at [308, 304] on div "} function playReverse ( ) { if ( ctrlTween ) ctrlTween . kill ( ) ; ctrlTween …" at bounding box center [537, 277] width 574 height 368
click at [295, 338] on div "} function playReverse ( ) { if ( ctrlTween ) ctrlTween . kill ( ) ; ctrlTween …" at bounding box center [537, 277] width 574 height 368
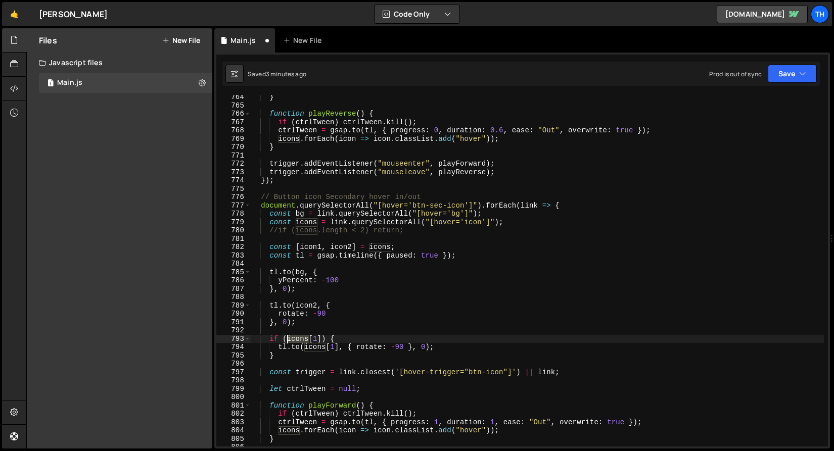
click at [295, 338] on div "} function playReverse ( ) { if ( ctrlTween ) ctrlTween . kill ( ) ; ctrlTween …" at bounding box center [537, 277] width 574 height 368
paste textarea "2"
click at [318, 339] on div "} function playReverse ( ) { if ( ctrlTween ) ctrlTween . kill ( ) ; ctrlTween …" at bounding box center [537, 277] width 574 height 368
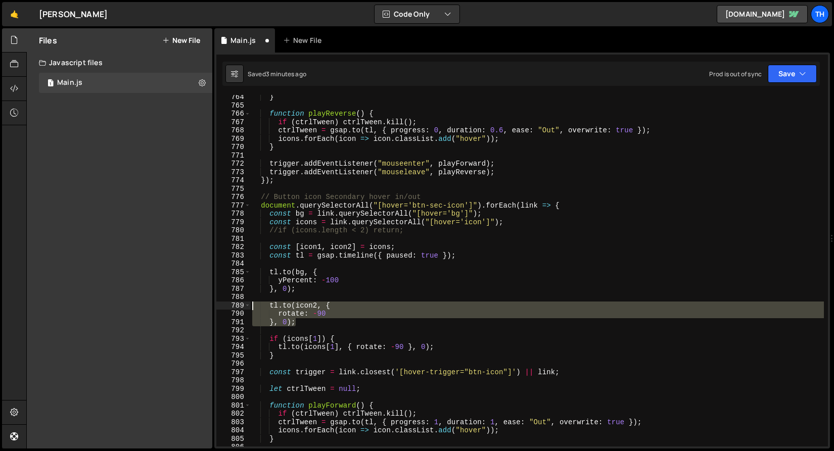
drag, startPoint x: 298, startPoint y: 323, endPoint x: 218, endPoint y: 305, distance: 82.0
click at [218, 305] on div "if (icons[1]) { 764 765 766 767 768 769 770 771 772 773 774 775 776 777 778 779…" at bounding box center [522, 271] width 612 height 352
type textarea "[DOMAIN_NAME](icon2, { rotate: -90"
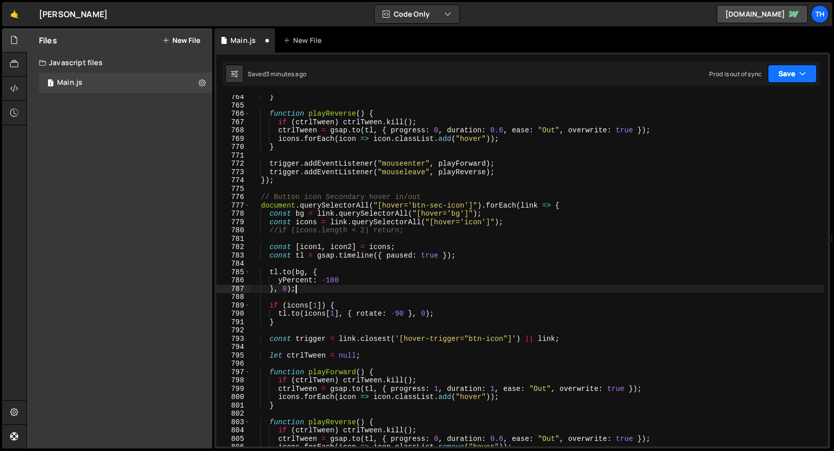
click at [771, 69] on button "Save" at bounding box center [792, 74] width 49 height 18
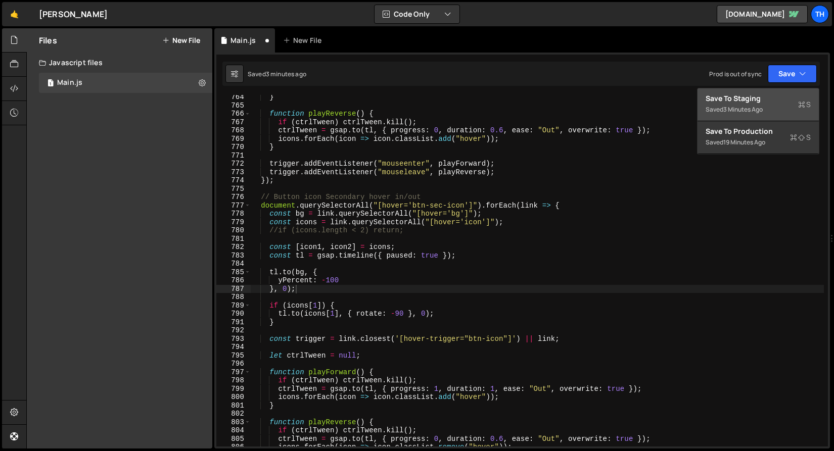
click at [768, 93] on div "Save to Staging S" at bounding box center [758, 98] width 105 height 10
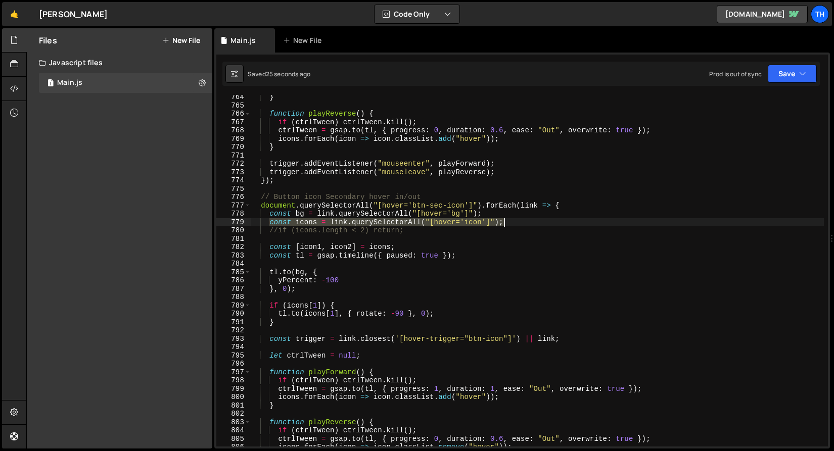
drag, startPoint x: 271, startPoint y: 224, endPoint x: 552, endPoint y: 226, distance: 281.5
click at [552, 226] on div "} function playReverse ( ) { if ( ctrlTween ) ctrlTween . kill ( ) ; ctrlTween …" at bounding box center [537, 277] width 574 height 368
paste textarea "Array.from(link.querySelectorAll("[hover='icon']")"
click at [789, 69] on button "Save" at bounding box center [792, 74] width 49 height 18
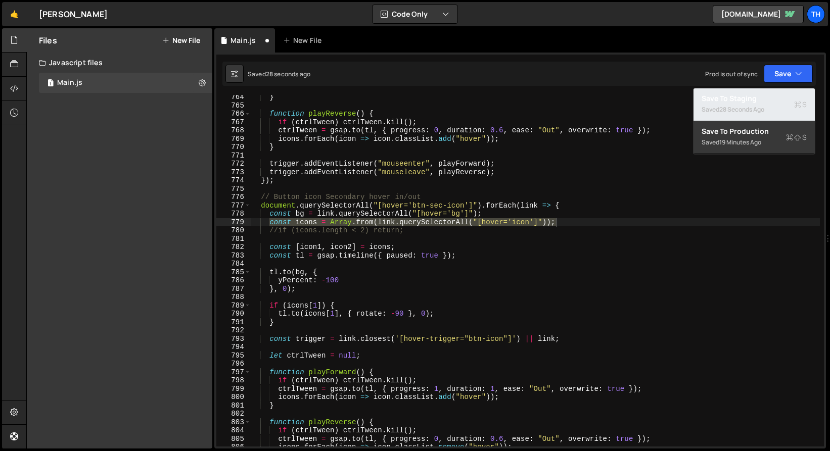
drag, startPoint x: 784, startPoint y: 94, endPoint x: 735, endPoint y: 97, distance: 48.6
click at [784, 94] on div "Save to Staging S" at bounding box center [753, 98] width 105 height 10
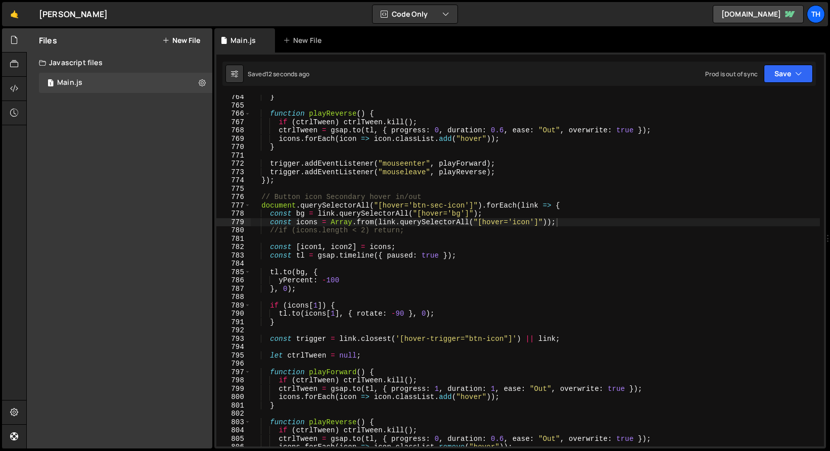
type textarea "//if (icons.length < 2) return;"
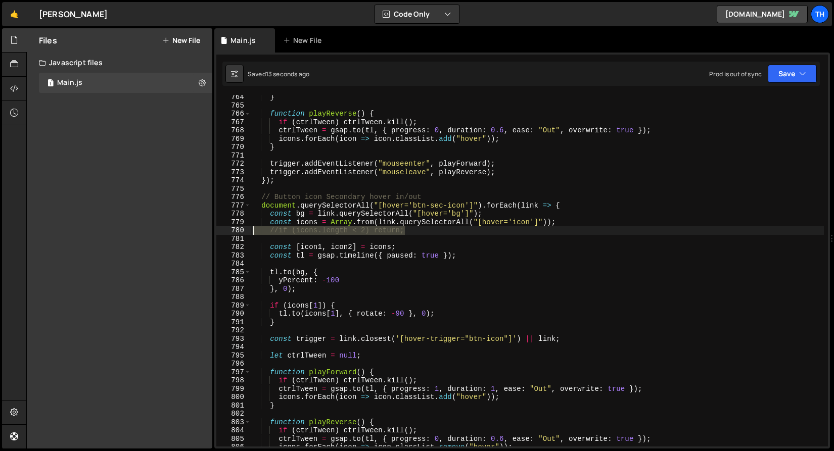
drag, startPoint x: 419, startPoint y: 232, endPoint x: 222, endPoint y: 227, distance: 197.2
click at [222, 227] on div "//if (icons.length < 2) return; 764 765 766 767 768 769 770 771 772 773 774 775…" at bounding box center [522, 271] width 612 height 352
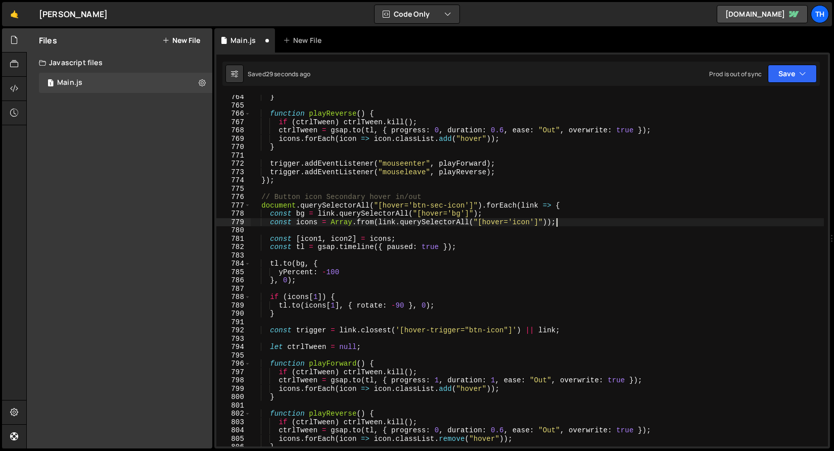
click at [265, 239] on div "} function playReverse ( ) { if ( ctrlTween ) ctrlTween . kill ( ) ; ctrlTween …" at bounding box center [537, 277] width 573 height 368
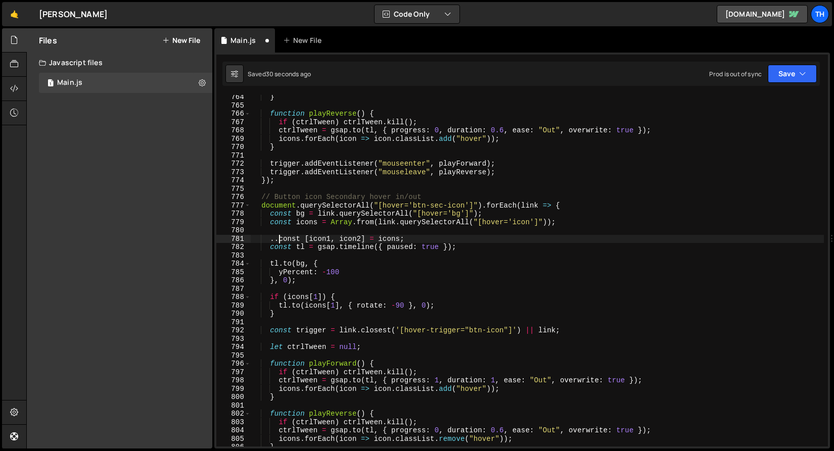
scroll to position [0, 2]
click at [781, 77] on button "Save" at bounding box center [792, 74] width 49 height 18
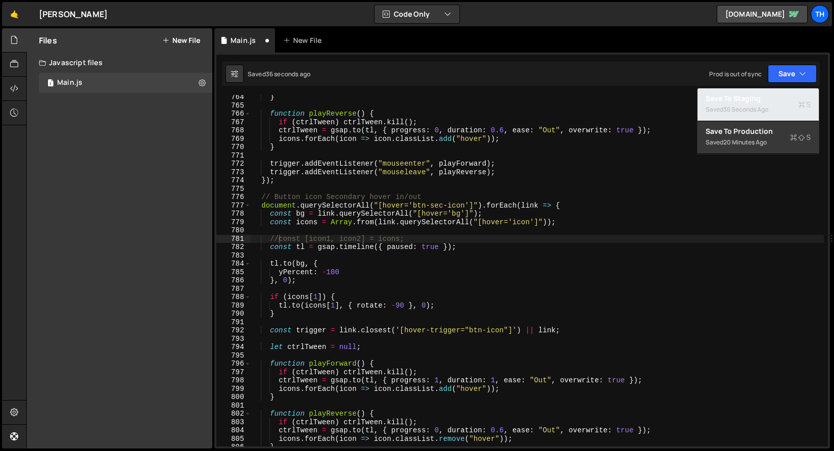
click at [780, 99] on div "Save to Staging S" at bounding box center [758, 98] width 105 height 10
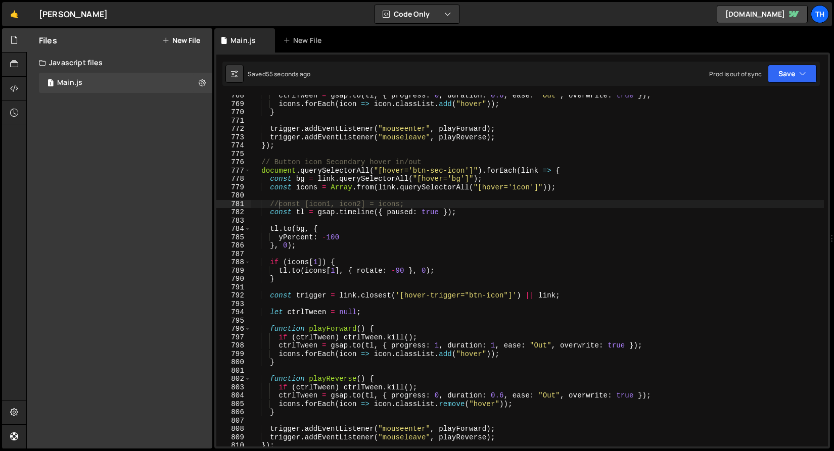
scroll to position [6407, 0]
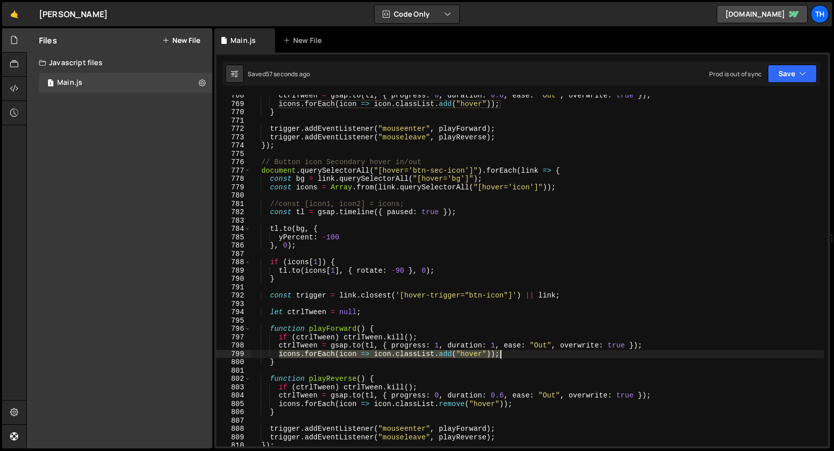
drag, startPoint x: 278, startPoint y: 353, endPoint x: 523, endPoint y: 354, distance: 244.1
click at [523, 354] on div "ctrlTween = gsap . to ( tl , { progress : 0 , duration : 0.6 , ease : "Out" , o…" at bounding box center [537, 275] width 573 height 368
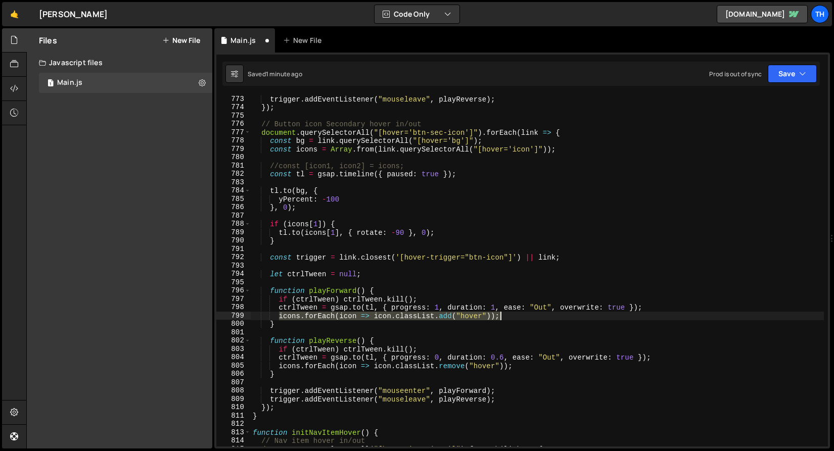
scroll to position [6442, 0]
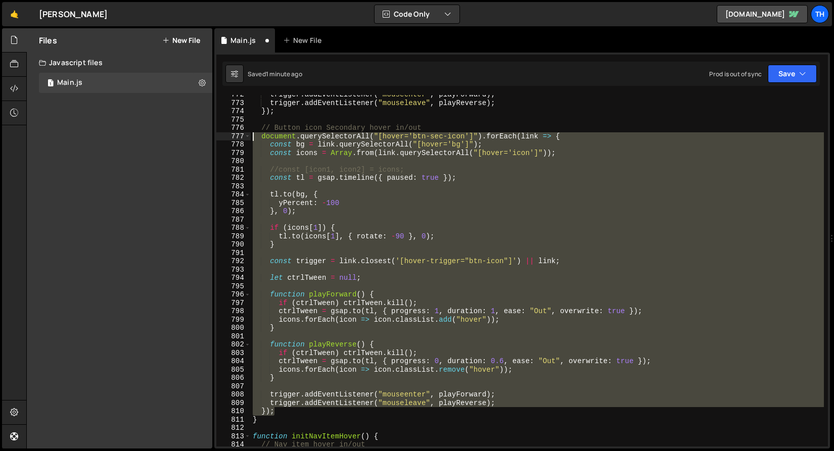
drag, startPoint x: 280, startPoint y: 412, endPoint x: 170, endPoint y: 135, distance: 297.9
click at [170, 135] on div "Files New File Create your first file Get started by starting a Javascript or C…" at bounding box center [430, 238] width 808 height 421
paste textarea "}"
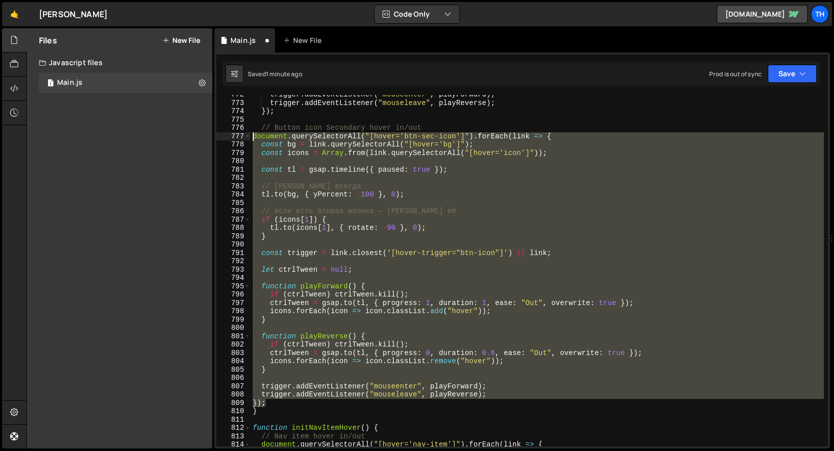
drag, startPoint x: 291, startPoint y: 401, endPoint x: 205, endPoint y: 135, distance: 279.9
click at [205, 135] on div "Files New File Create your first file Get started by starting a Javascript or C…" at bounding box center [430, 238] width 808 height 421
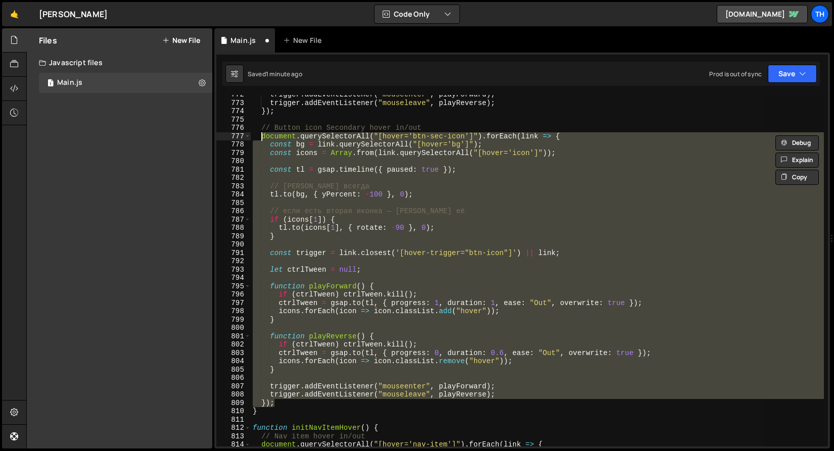
click at [290, 196] on div "trigger . addEventListener ( "mouseenter" , playForward ) ; trigger . addEventL…" at bounding box center [537, 271] width 573 height 352
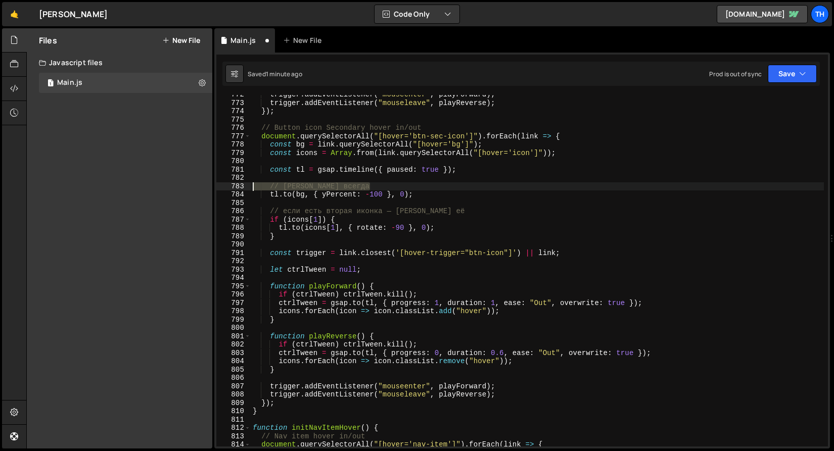
drag, startPoint x: 373, startPoint y: 188, endPoint x: 207, endPoint y: 185, distance: 166.3
click at [207, 185] on div "Files New File Create your first file Get started by starting a Javascript or C…" at bounding box center [430, 238] width 808 height 421
type textarea "// [PERSON_NAME] всегда"
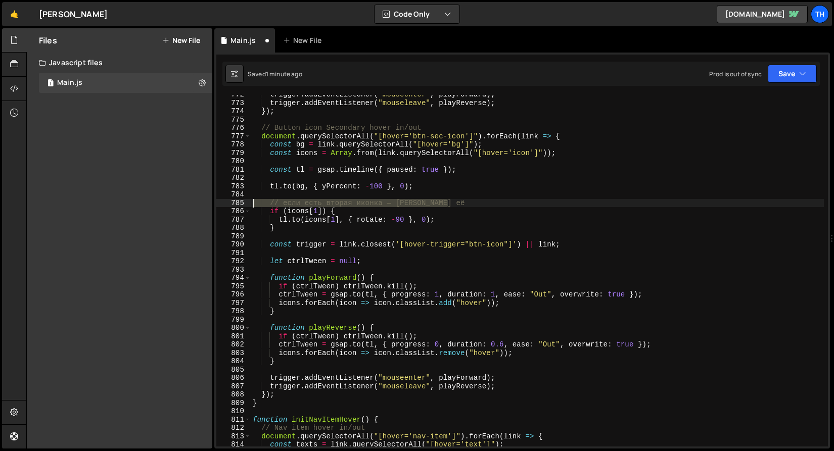
drag, startPoint x: 454, startPoint y: 205, endPoint x: 209, endPoint y: 200, distance: 244.6
click at [209, 200] on div "Files New File Create your first file Get started by starting a Javascript or C…" at bounding box center [430, 238] width 808 height 421
type textarea "// если есть вторая иконка — [PERSON_NAME] её"
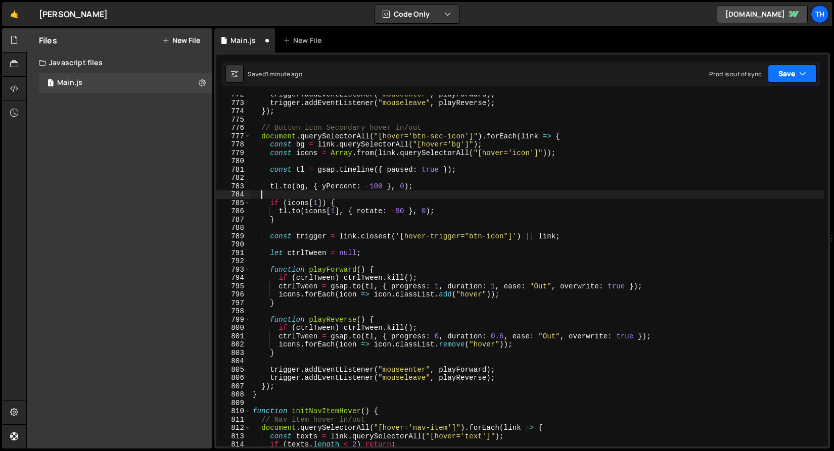
click at [812, 71] on button "Save" at bounding box center [792, 74] width 49 height 18
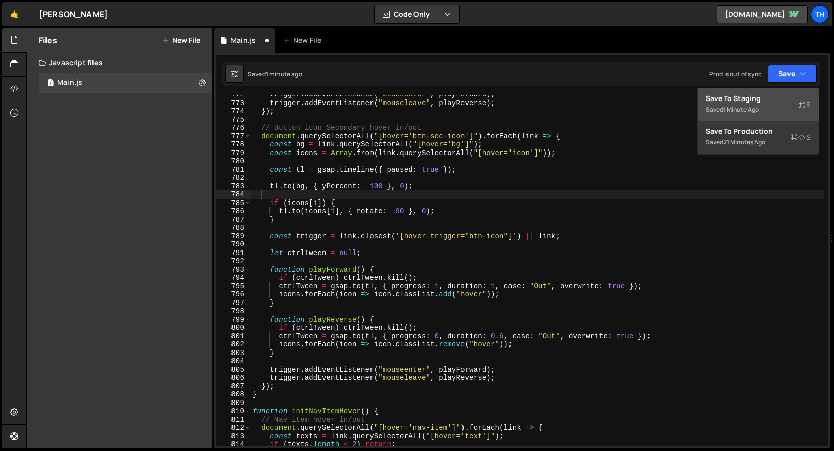
click at [791, 98] on div "Save to Staging S" at bounding box center [758, 98] width 105 height 10
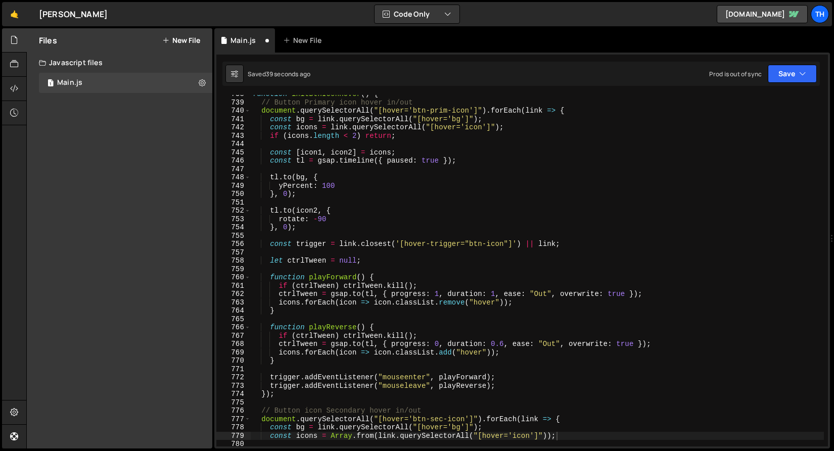
scroll to position [6159, 0]
type textarea "if (icons.length < 2) return;"
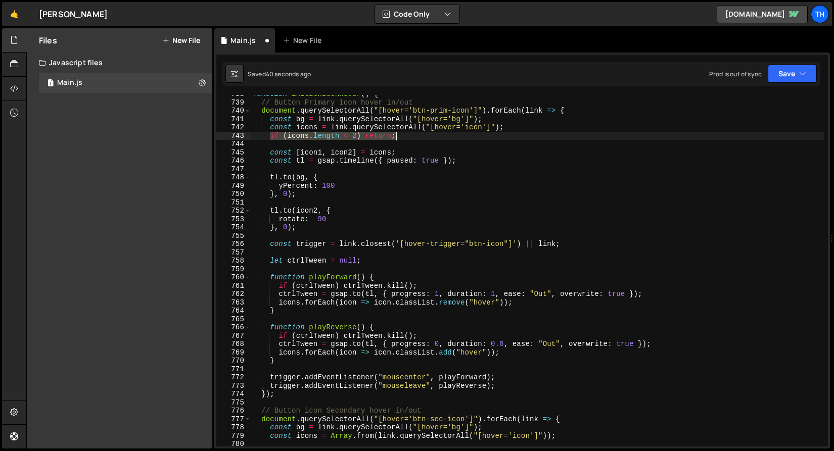
drag, startPoint x: 270, startPoint y: 135, endPoint x: 415, endPoint y: 132, distance: 145.6
click at [415, 132] on div "function initBtnIconHover ( ) { // Button Primary icon hover in/out document . …" at bounding box center [537, 274] width 573 height 368
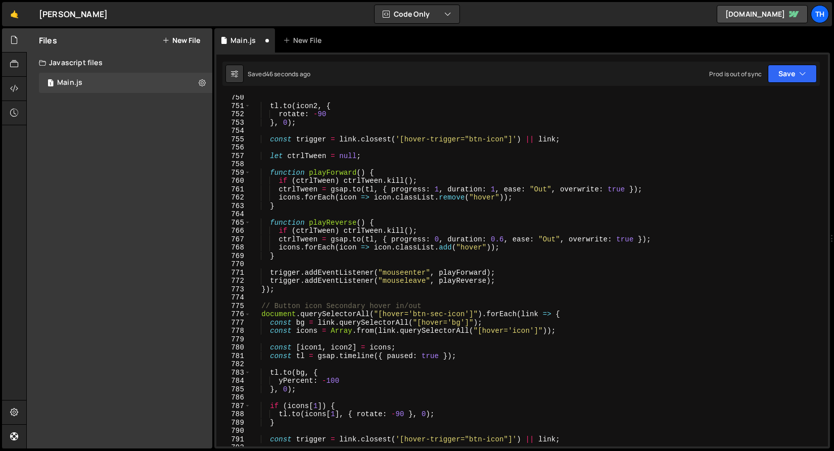
scroll to position [6264, 0]
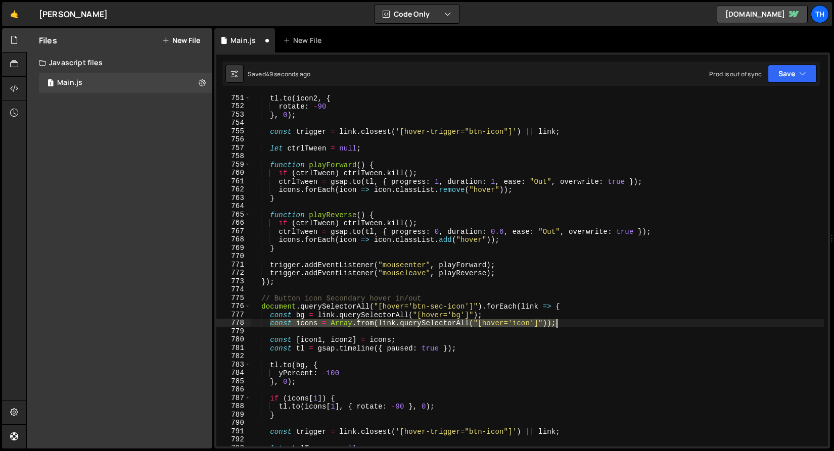
drag, startPoint x: 269, startPoint y: 325, endPoint x: 590, endPoint y: 324, distance: 321.4
click at [590, 324] on div "tl . to ( icon2 , { rotate : - 90 } , 0 ) ; const trigger = link . closest ( '[…" at bounding box center [537, 278] width 573 height 368
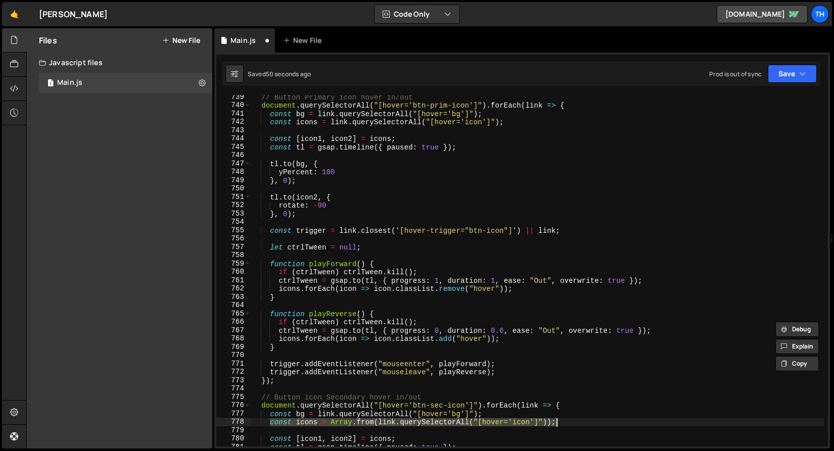
scroll to position [6114, 0]
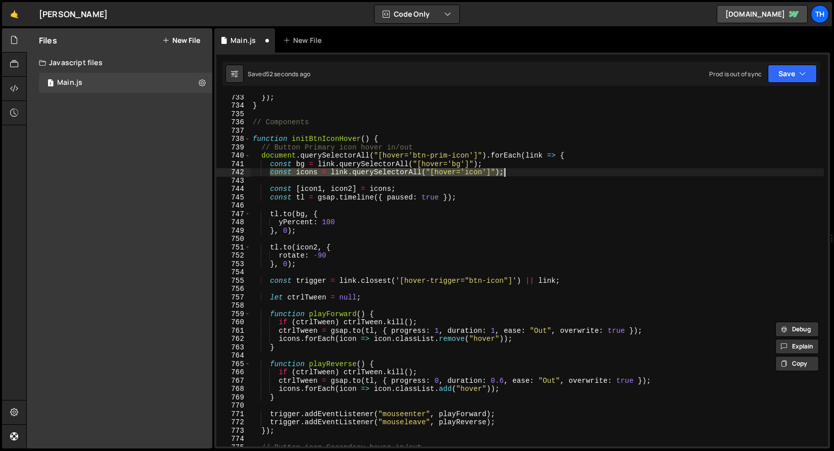
drag, startPoint x: 271, startPoint y: 173, endPoint x: 556, endPoint y: 172, distance: 285.0
click at [556, 172] on div "}) ; } // Components function initBtnIconHover ( ) { // Button Primary icon hov…" at bounding box center [537, 277] width 573 height 368
paste textarea "Array.from(link.querySelectorAll("[hover='icon']")"
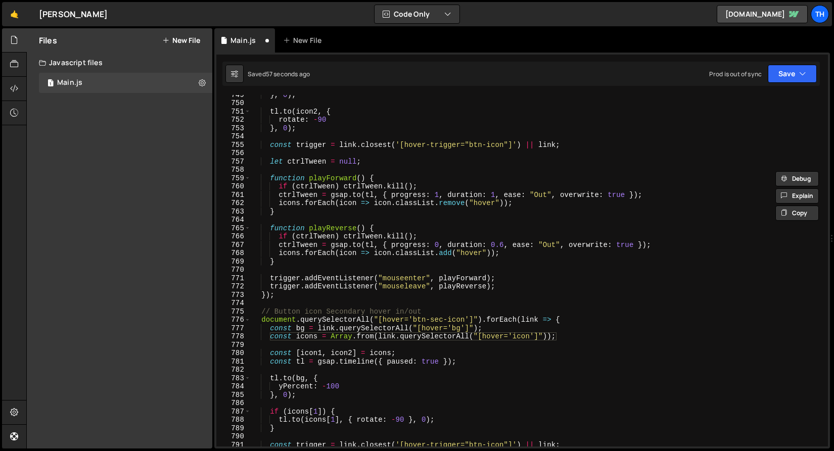
scroll to position [6250, 0]
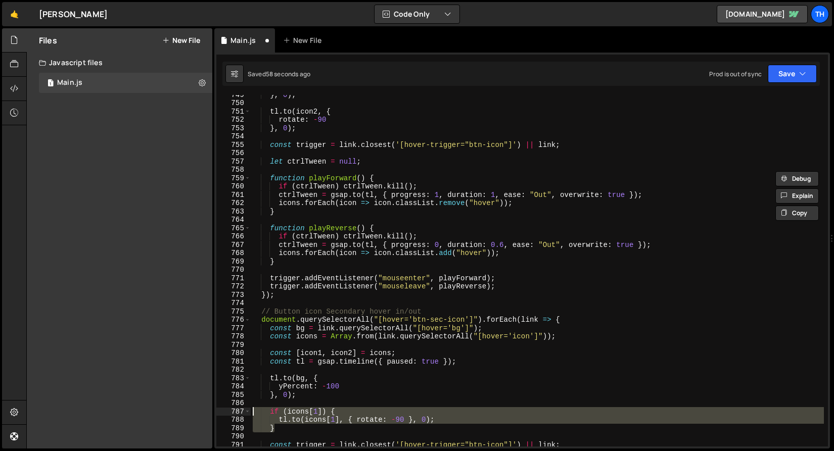
drag, startPoint x: 292, startPoint y: 427, endPoint x: 212, endPoint y: 410, distance: 81.1
click at [212, 410] on div "Files New File Create your first file Get started by starting a Javascript or C…" at bounding box center [430, 238] width 808 height 421
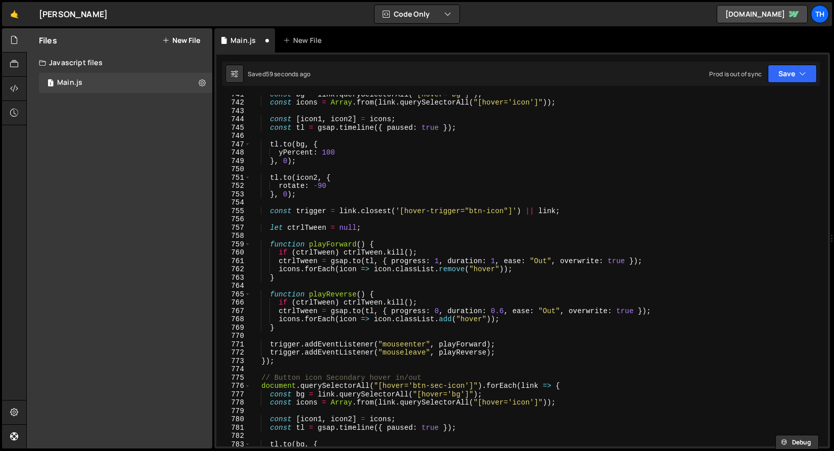
scroll to position [6153, 0]
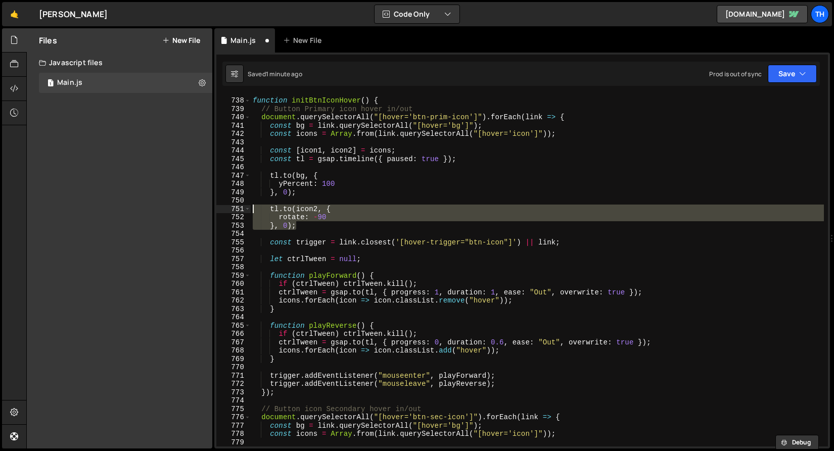
drag, startPoint x: 266, startPoint y: 226, endPoint x: 189, endPoint y: 210, distance: 79.0
click at [189, 210] on div "Files New File Create your first file Get started by starting a Javascript or C…" at bounding box center [430, 238] width 808 height 421
paste textarea "}"
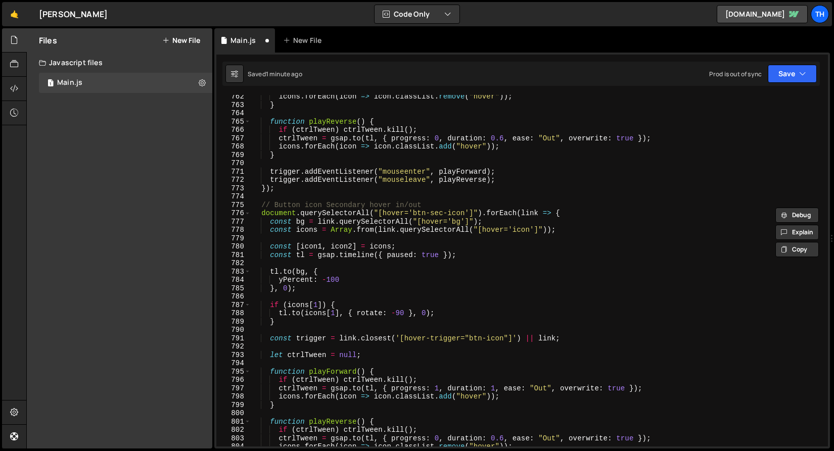
scroll to position [6372, 0]
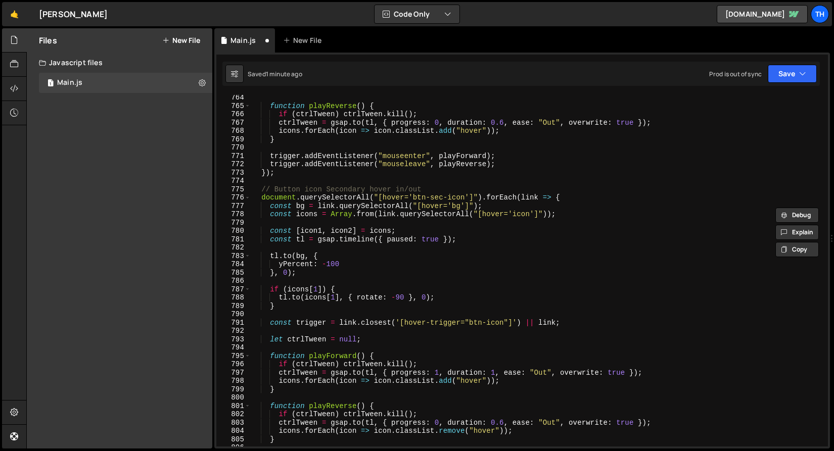
click at [321, 289] on div "function playReverse ( ) { if ( ctrlTween ) ctrlTween . kill ( ) ; ctrlTween = …" at bounding box center [537, 277] width 573 height 368
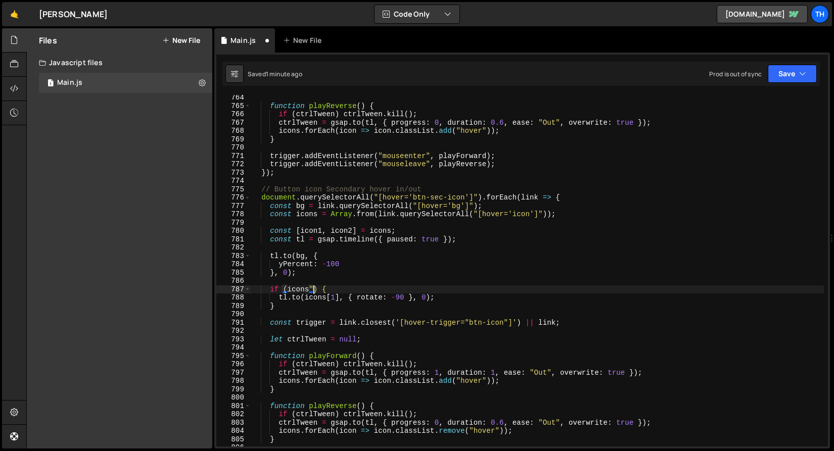
scroll to position [0, 4]
drag, startPoint x: 311, startPoint y: 289, endPoint x: 304, endPoint y: 287, distance: 7.8
click at [304, 287] on div "function playReverse ( ) { if ( ctrlTween ) ctrlTween . kill ( ) ; ctrlTween = …" at bounding box center [537, 277] width 573 height 368
type textarea "if (icon2) {"
click at [305, 285] on div "function playReverse ( ) { if ( ctrlTween ) ctrlTween . kill ( ) ; ctrlTween = …" at bounding box center [537, 277] width 573 height 368
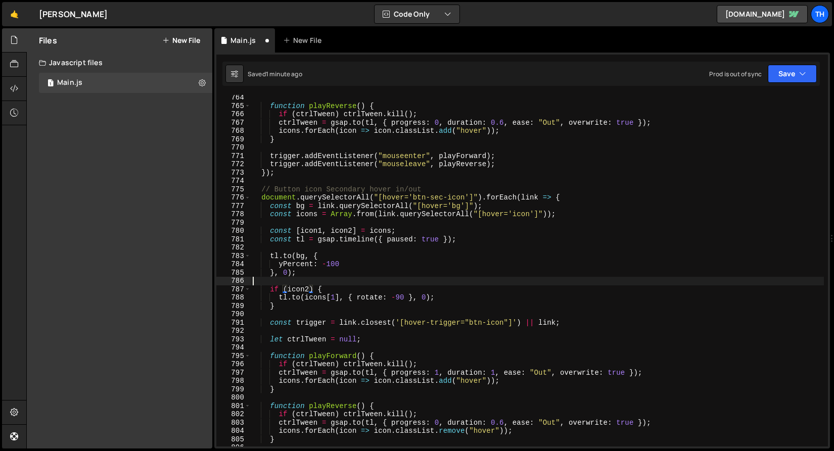
scroll to position [0, 0]
click at [304, 287] on div "function playReverse ( ) { if ( ctrlTween ) ctrlTween . kill ( ) ; ctrlTween = …" at bounding box center [537, 277] width 573 height 368
click at [323, 291] on div "function playReverse ( ) { if ( ctrlTween ) ctrlTween . kill ( ) ; ctrlTween = …" at bounding box center [537, 277] width 573 height 368
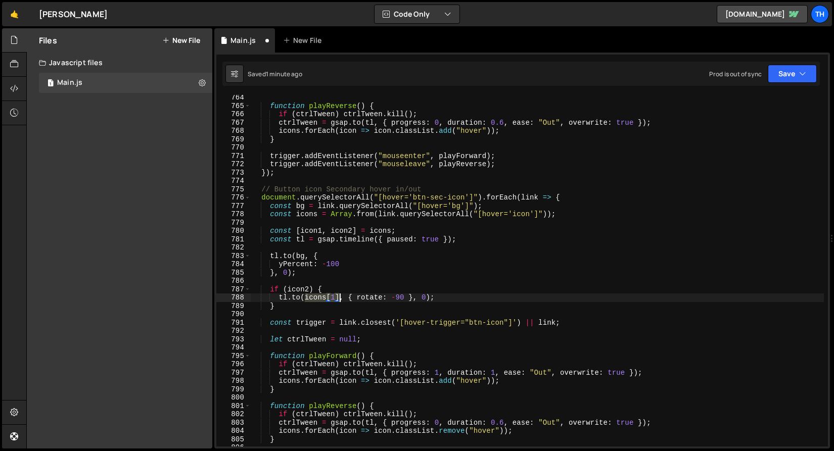
drag, startPoint x: 306, startPoint y: 299, endPoint x: 340, endPoint y: 297, distance: 33.4
click at [340, 297] on div "function playReverse ( ) { if ( ctrlTween ) ctrlTween . kill ( ) ; ctrlTween = …" at bounding box center [537, 277] width 573 height 368
paste textarea "2"
click at [776, 80] on button "Save" at bounding box center [792, 74] width 49 height 18
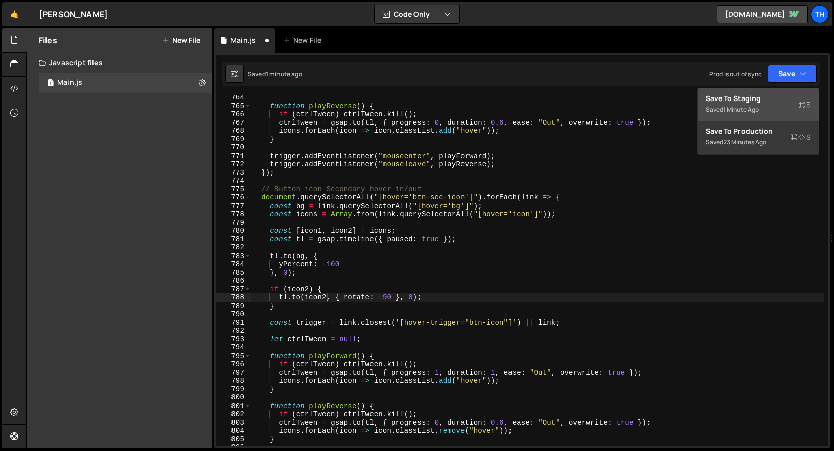
click at [759, 106] on div "1 minute ago" at bounding box center [740, 109] width 35 height 9
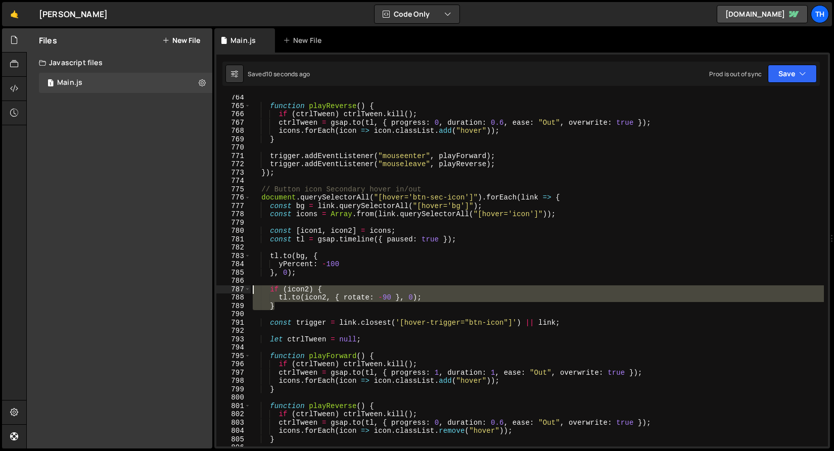
drag, startPoint x: 288, startPoint y: 306, endPoint x: 226, endPoint y: 289, distance: 64.0
click at [226, 289] on div "} 764 765 766 767 768 769 770 771 772 773 774 775 776 777 778 779 780 781 782 7…" at bounding box center [522, 271] width 612 height 352
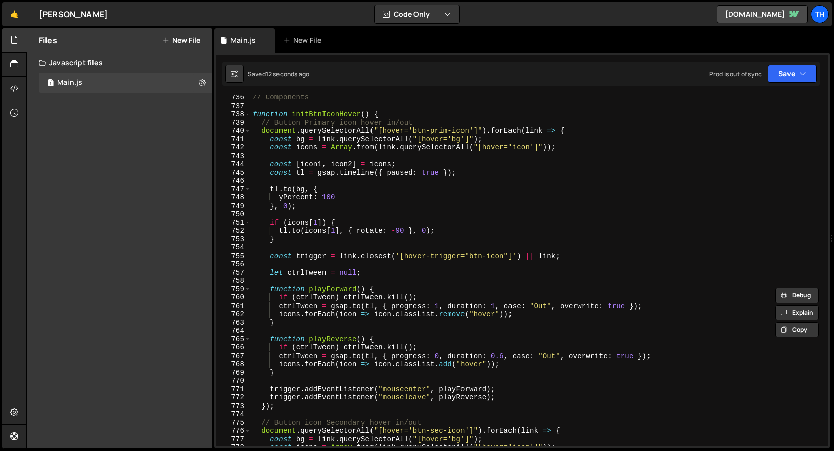
scroll to position [6108, 0]
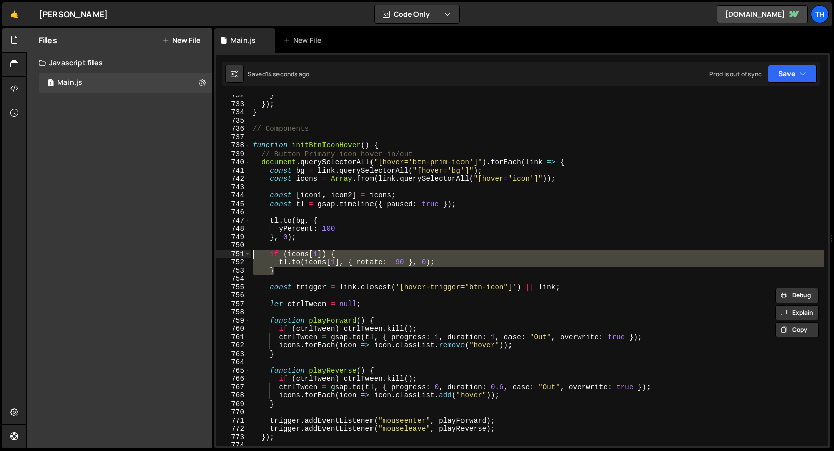
drag, startPoint x: 288, startPoint y: 271, endPoint x: 229, endPoint y: 254, distance: 61.0
click at [229, 254] on div "if (icon2) { [DOMAIN_NAME](icon2, { rotate: -90 }, 0); 732 733 734 735 736 737 …" at bounding box center [522, 271] width 612 height 352
paste textarea "}"
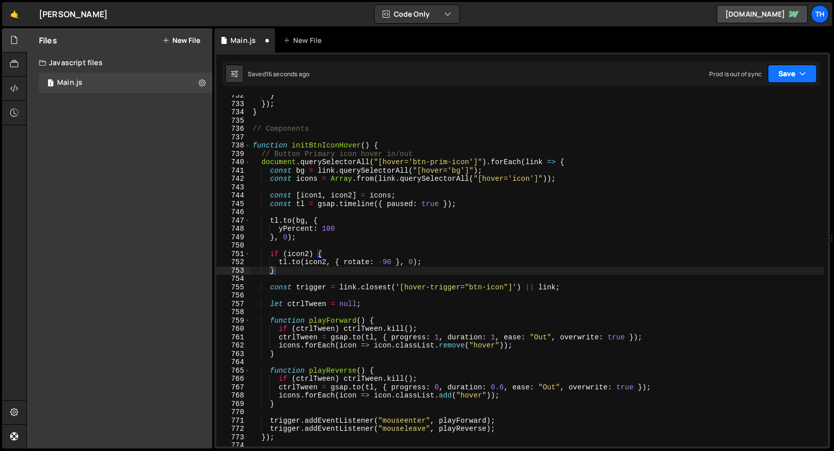
click at [788, 75] on button "Save" at bounding box center [792, 74] width 49 height 18
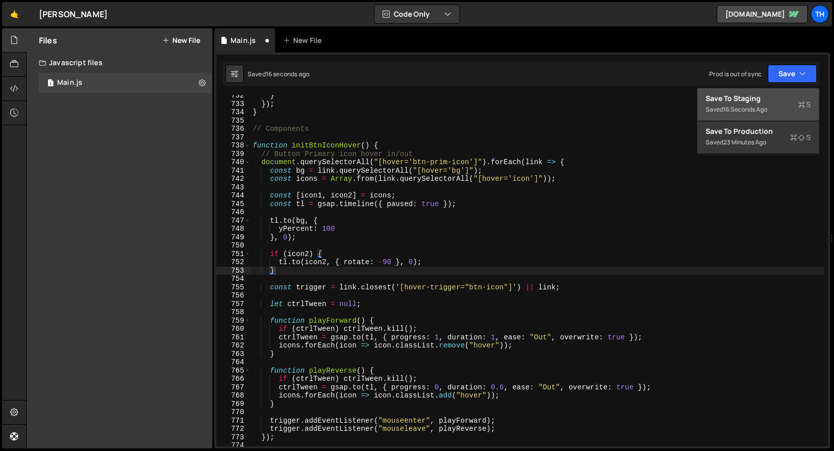
click at [771, 103] on div "Save to Staging S" at bounding box center [758, 98] width 105 height 10
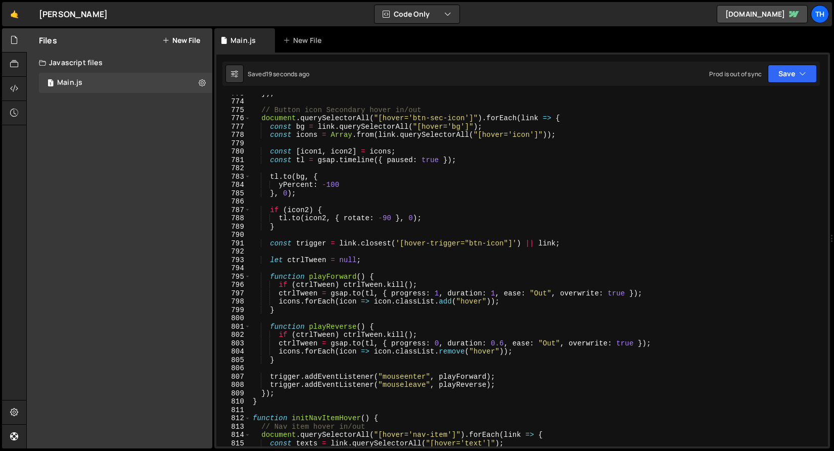
scroll to position [6448, 0]
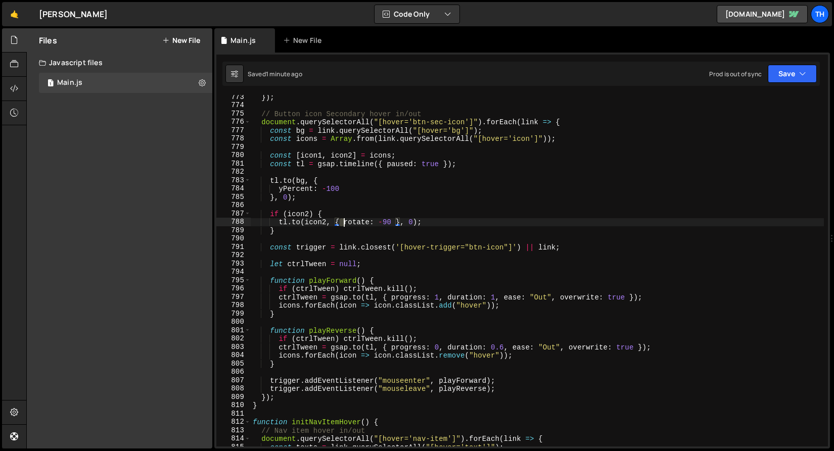
click at [344, 223] on div "}) ; // Button icon Secondary hover in/out document . querySelectorAll ( "[hove…" at bounding box center [537, 277] width 573 height 368
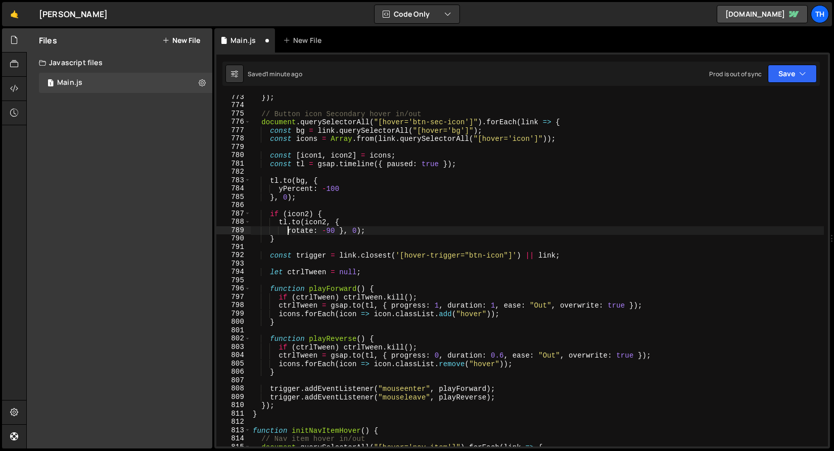
click at [340, 231] on div "}) ; // Button icon Secondary hover in/out document . querySelectorAll ( "[hove…" at bounding box center [537, 277] width 573 height 368
type textarea "rotate: -90}, 0);"
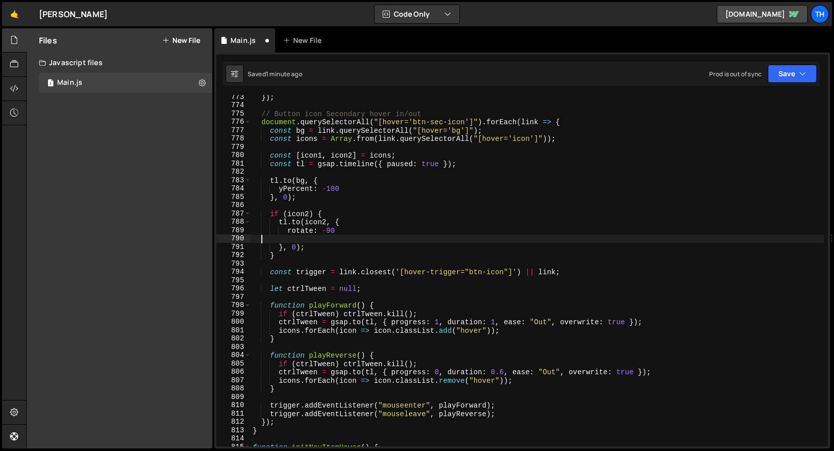
scroll to position [0, 0]
type textarea "rotate: -90"
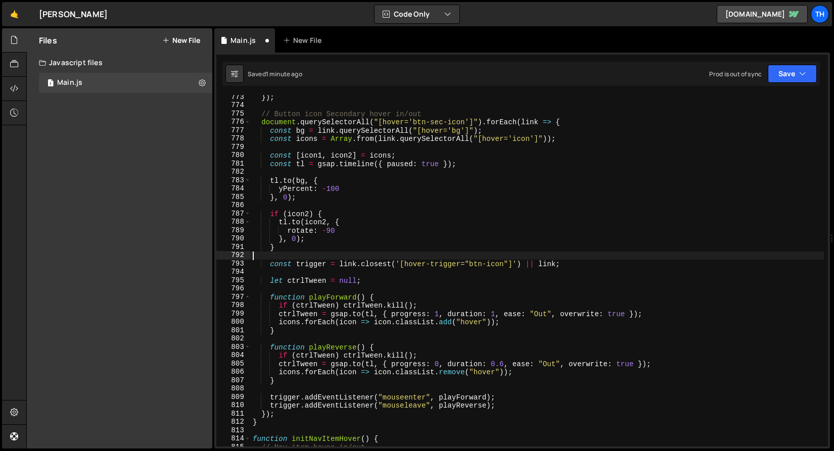
click at [300, 255] on div "}) ; // Button icon Secondary hover in/out document . querySelectorAll ( "[hove…" at bounding box center [537, 277] width 573 height 368
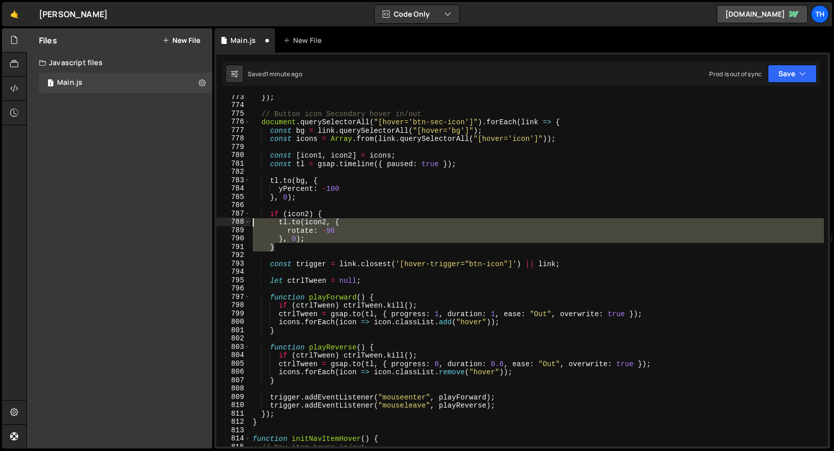
drag, startPoint x: 299, startPoint y: 251, endPoint x: 181, endPoint y: 214, distance: 123.4
click at [181, 214] on div "Files New File Create your first file Get started by starting a Javascript or C…" at bounding box center [430, 238] width 808 height 421
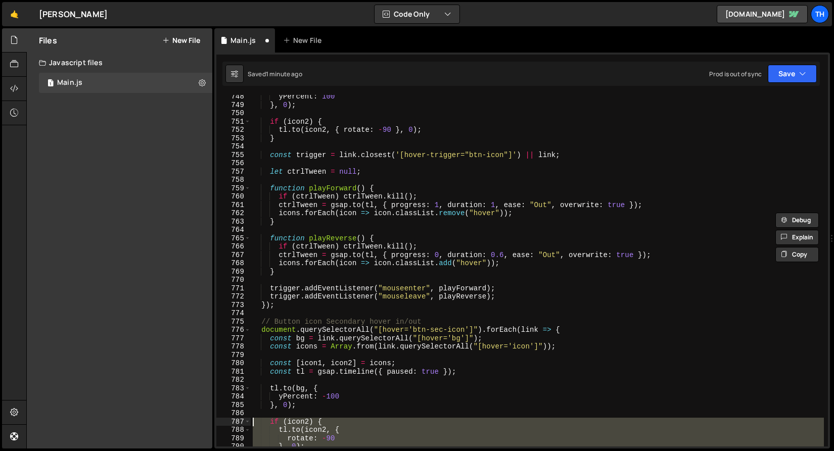
scroll to position [6149, 0]
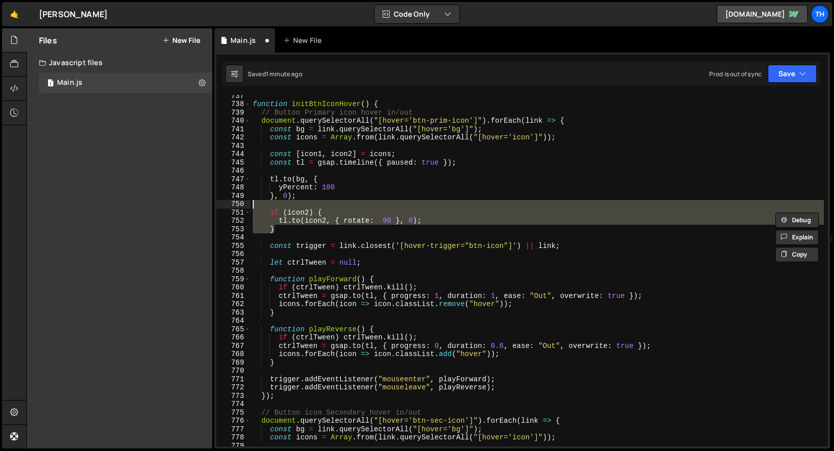
drag, startPoint x: 241, startPoint y: 229, endPoint x: 156, endPoint y: 203, distance: 88.7
click at [156, 203] on div "Files New File Create your first file Get started by starting a Javascript or C…" at bounding box center [430, 238] width 808 height 421
click at [155, 205] on div "Files New File Create your first file Get started by starting a Javascript or C…" at bounding box center [119, 238] width 185 height 420
type textarea "if (icon2) {"
click at [287, 239] on div "function initBtnIconHover ( ) { // Button Primary icon hover in/out document . …" at bounding box center [537, 275] width 573 height 368
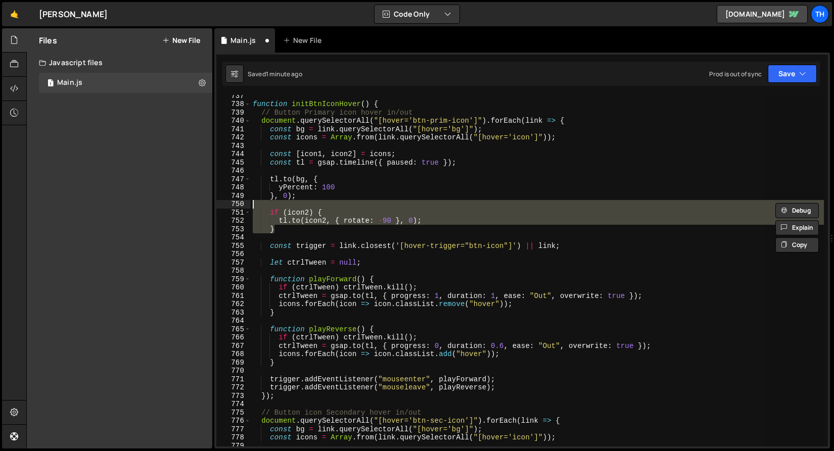
click at [281, 230] on div "function initBtnIconHover ( ) { // Button Primary icon hover in/out document . …" at bounding box center [537, 275] width 573 height 368
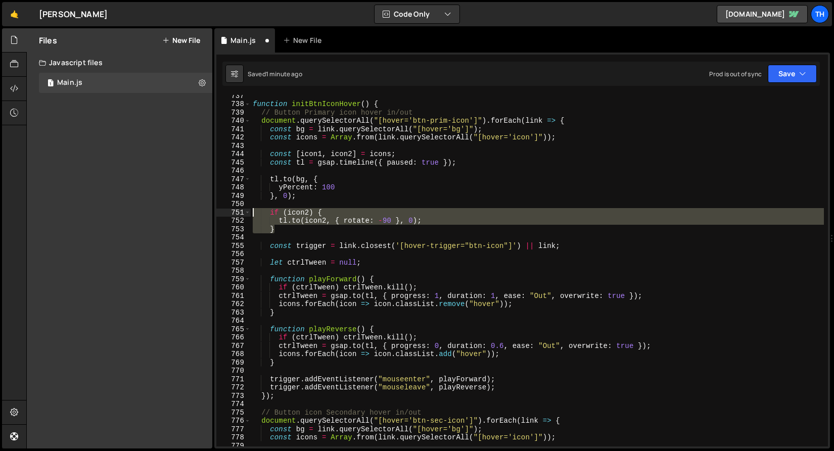
drag, startPoint x: 279, startPoint y: 228, endPoint x: 178, endPoint y: 214, distance: 102.1
click at [178, 214] on div "Files New File Create your first file Get started by starting a Javascript or C…" at bounding box center [430, 238] width 808 height 421
paste textarea "}"
type textarea "}"
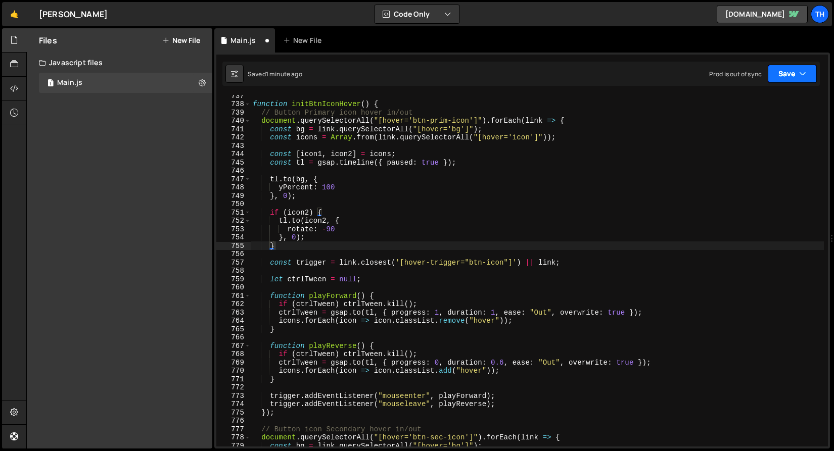
click at [795, 72] on button "Save" at bounding box center [792, 74] width 49 height 18
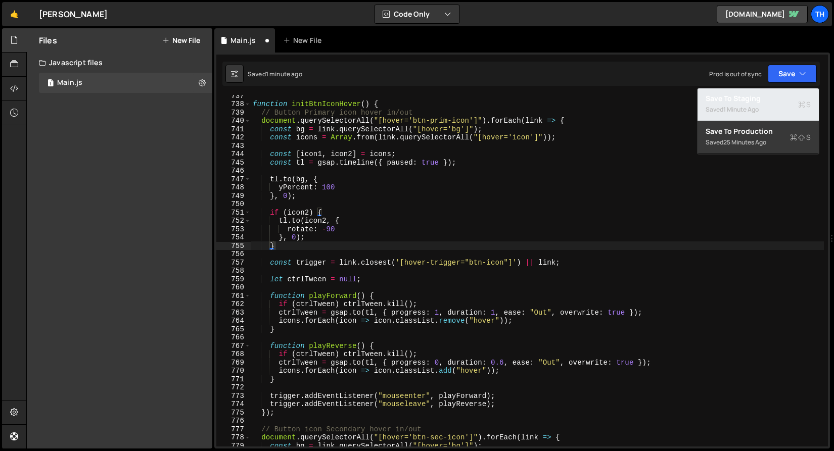
click at [780, 106] on div "Saved 1 minute ago" at bounding box center [758, 110] width 105 height 12
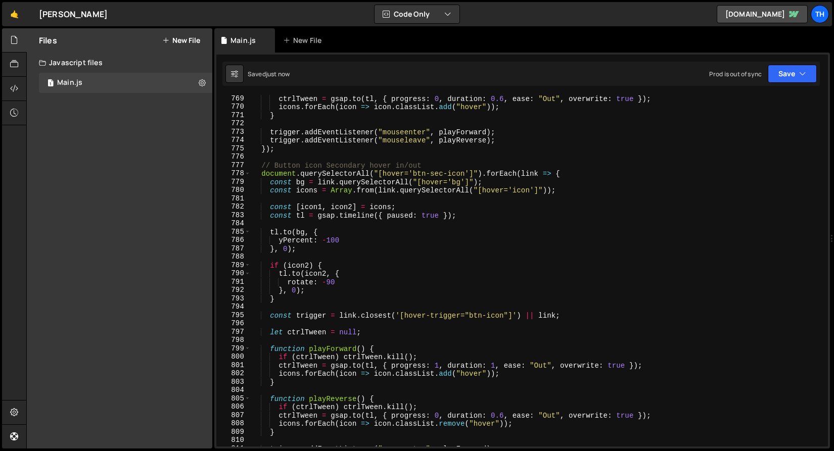
scroll to position [6441, 0]
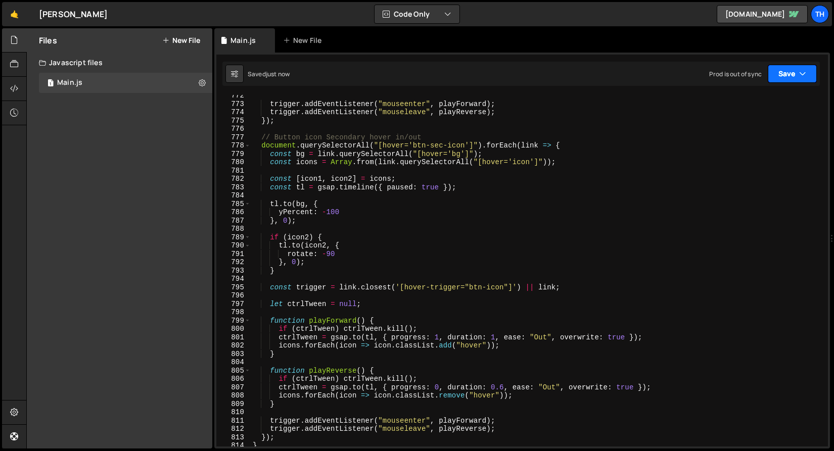
click at [793, 71] on button "Save" at bounding box center [792, 74] width 49 height 18
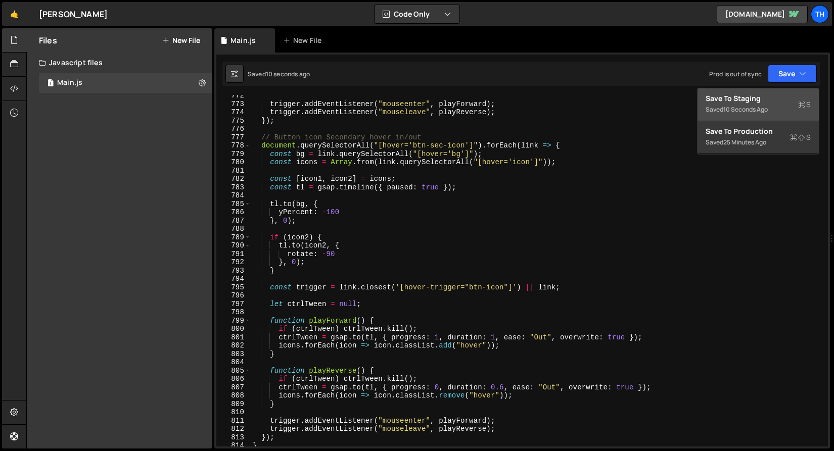
click at [774, 100] on div "Save to Staging S" at bounding box center [758, 98] width 105 height 10
